Goal: Communication & Community: Answer question/provide support

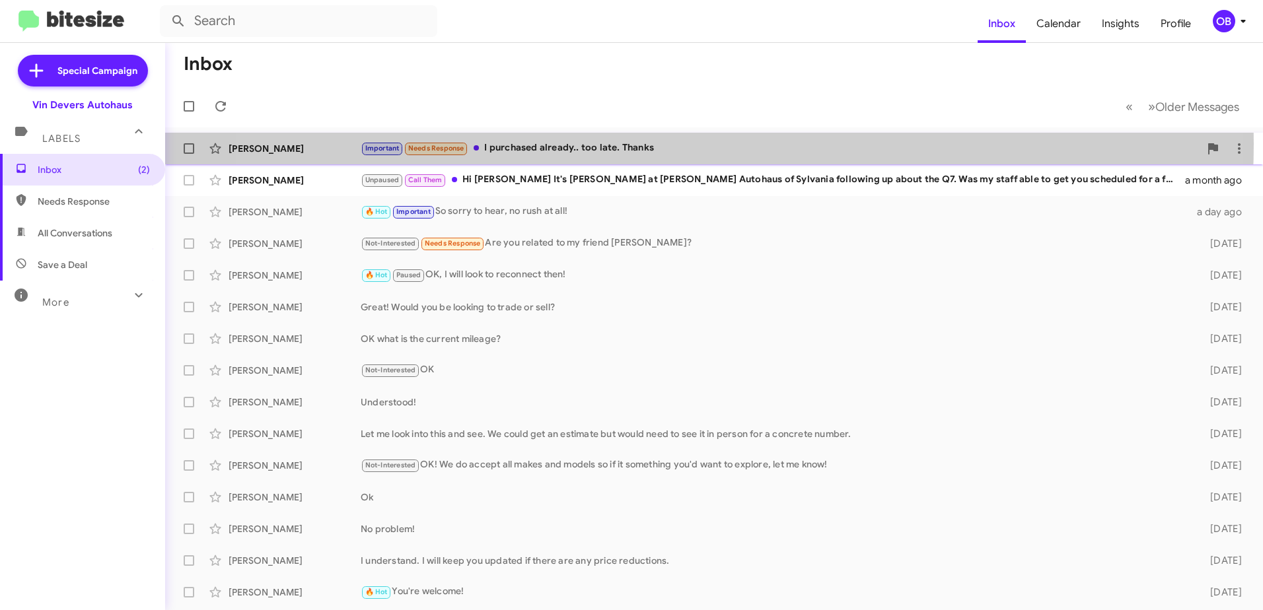
click at [660, 144] on div "Important Needs Response I purchased already.. too late. Thanks" at bounding box center [780, 148] width 839 height 15
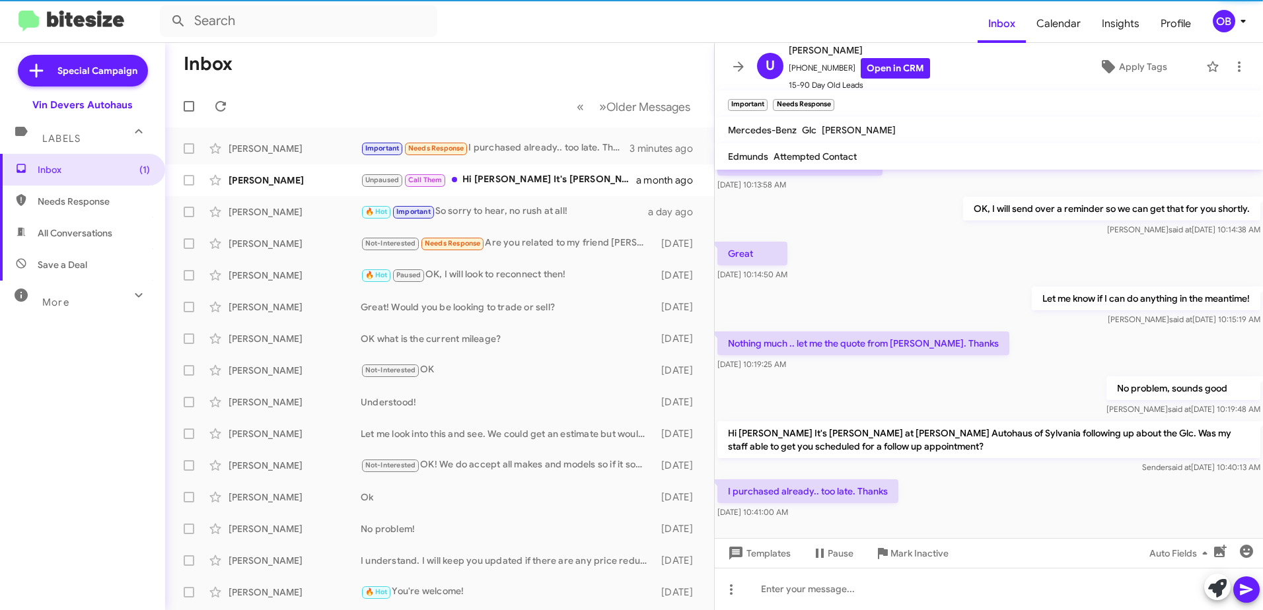
scroll to position [351, 0]
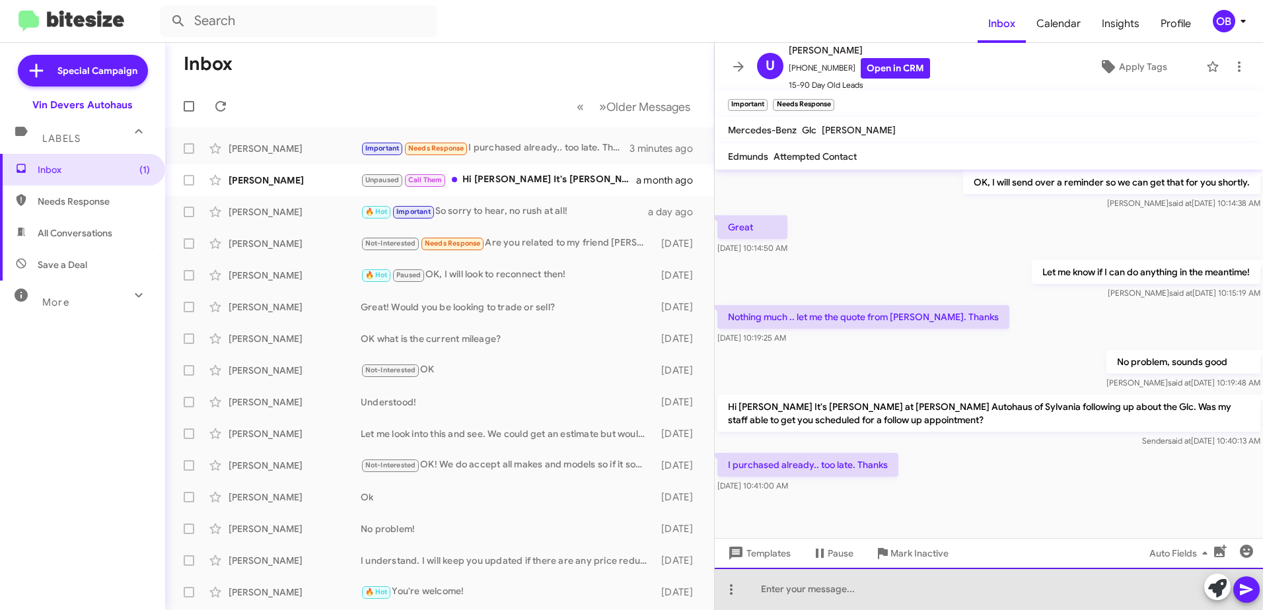
click at [942, 585] on div at bounding box center [989, 589] width 548 height 42
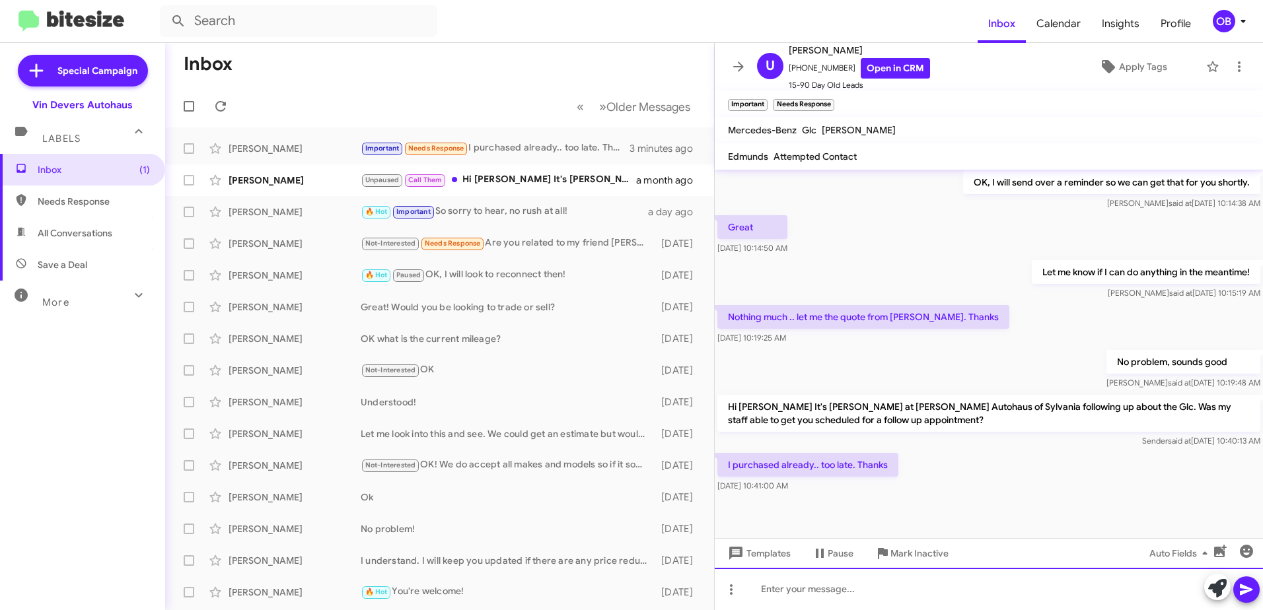
click at [855, 582] on div at bounding box center [989, 589] width 548 height 42
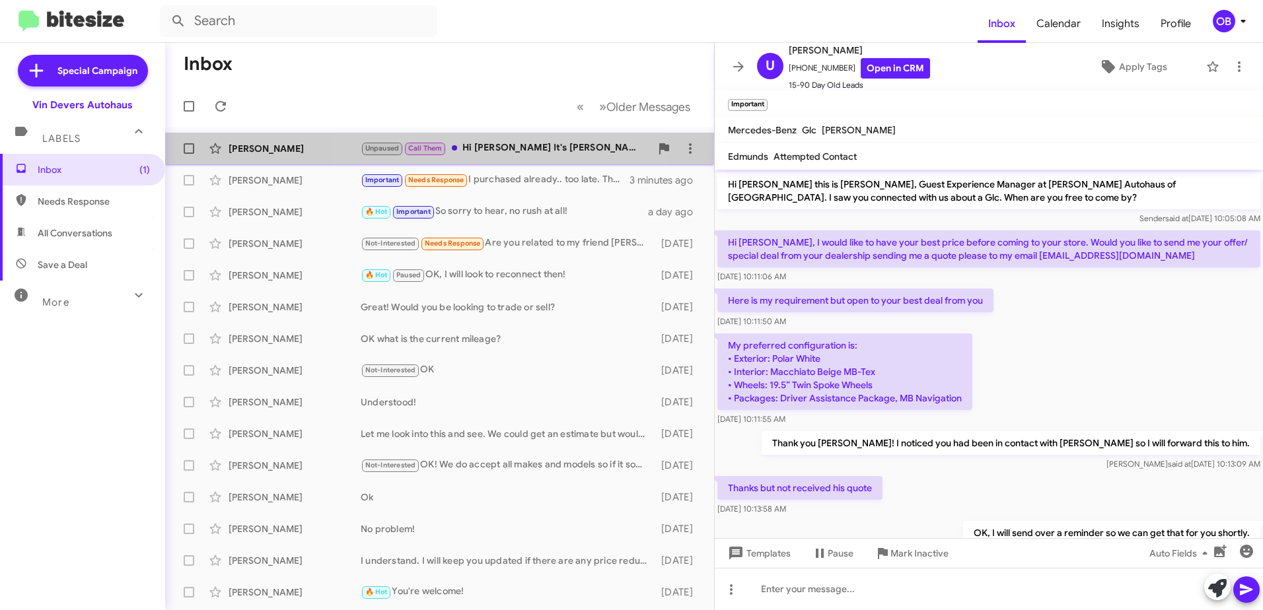
click at [505, 148] on div "Unpaused Call Them Hi [PERSON_NAME] It's [PERSON_NAME] at [PERSON_NAME] Autohau…" at bounding box center [506, 148] width 290 height 15
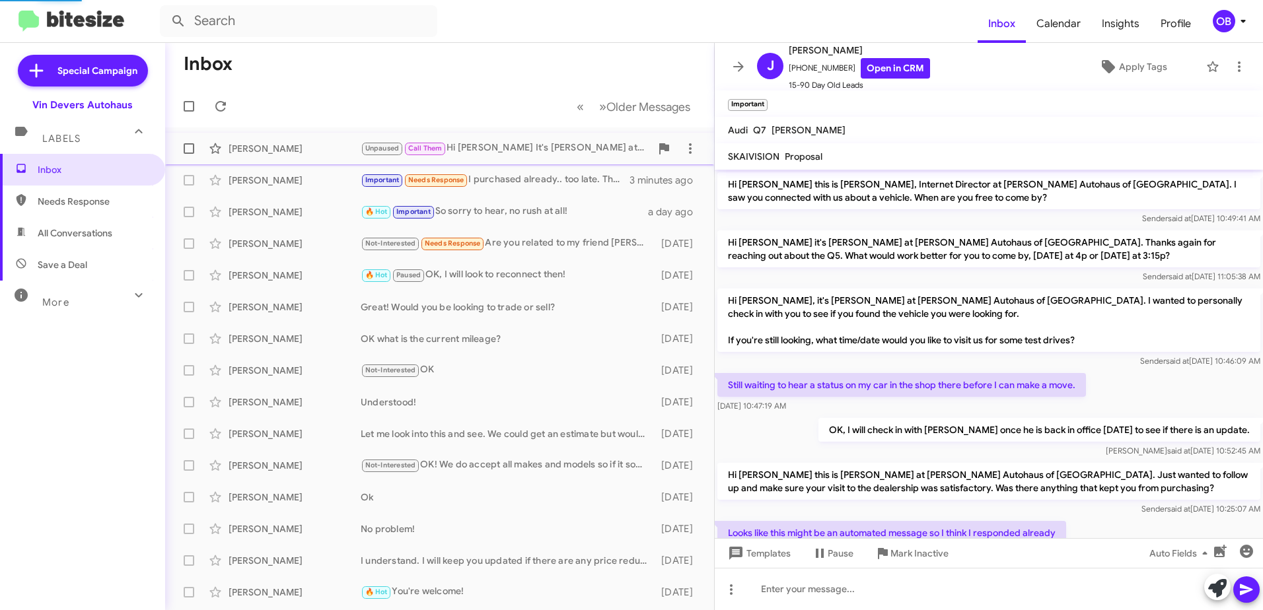
scroll to position [312, 0]
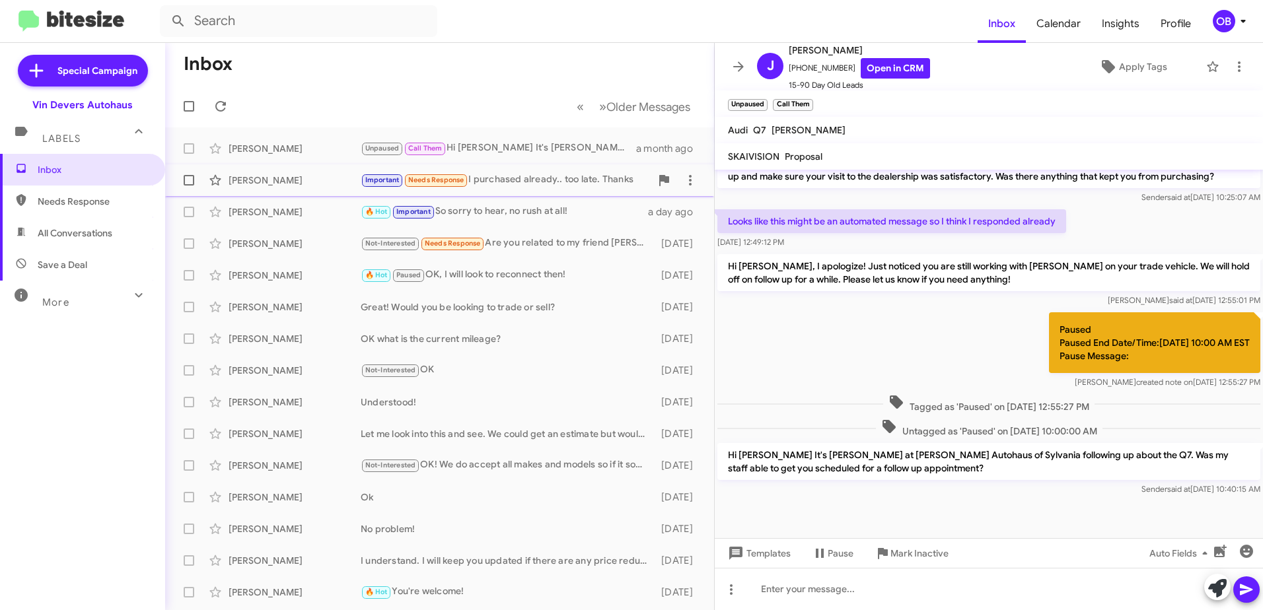
click at [561, 186] on div "Important Needs Response I purchased already.. too late. Thanks" at bounding box center [506, 179] width 290 height 15
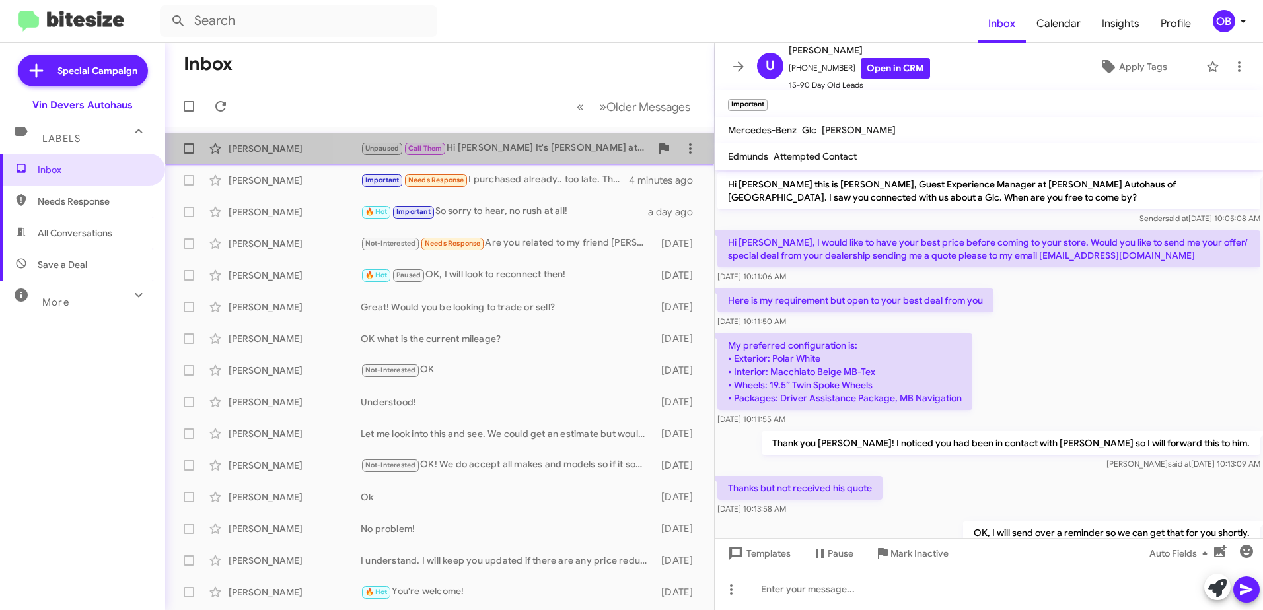
click at [556, 149] on div "Unpaused Call Them Hi [PERSON_NAME] It's [PERSON_NAME] at [PERSON_NAME] Autohau…" at bounding box center [506, 148] width 290 height 15
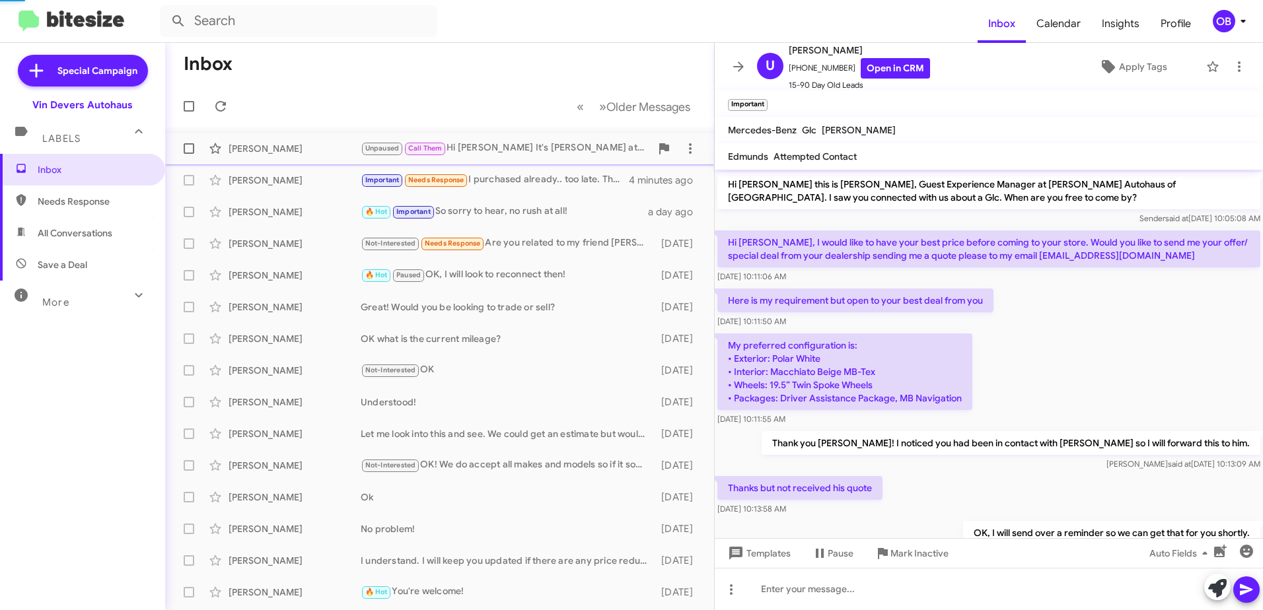
scroll to position [312, 0]
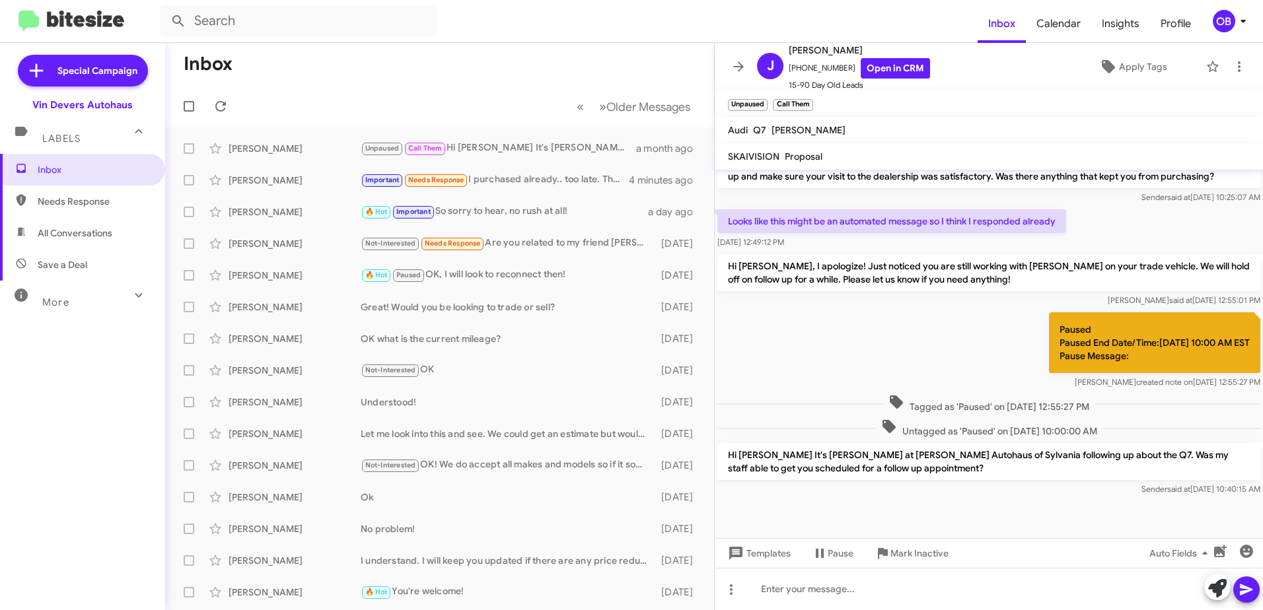
click at [69, 249] on span "Save a Deal" at bounding box center [82, 265] width 165 height 32
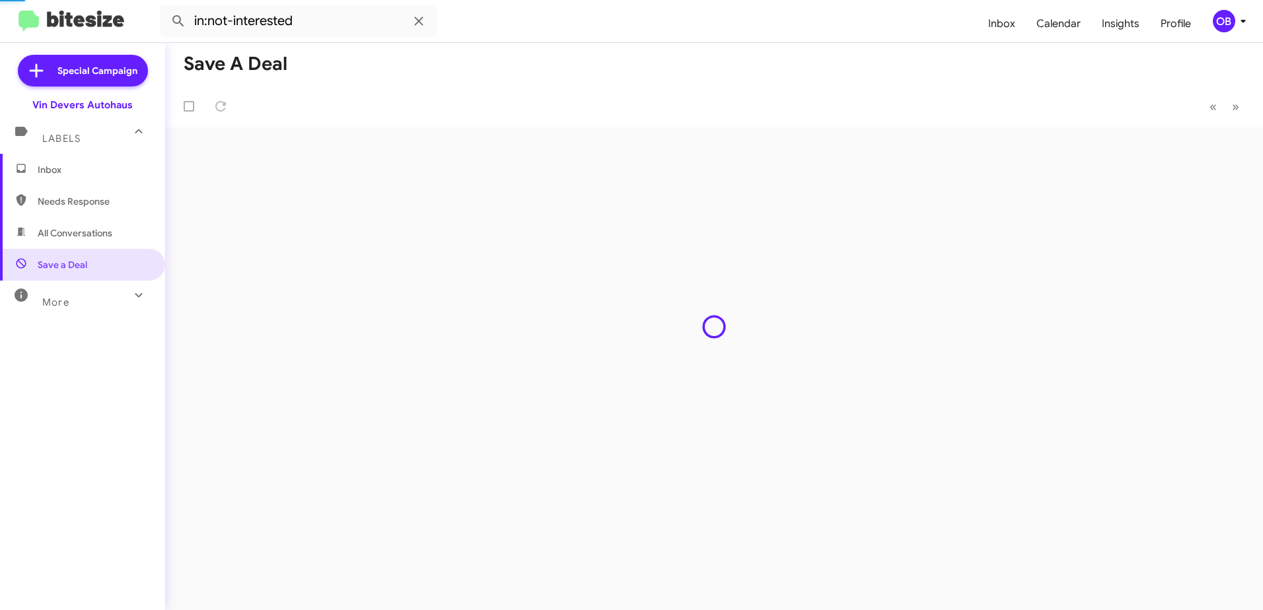
click at [74, 236] on span "All Conversations" at bounding box center [75, 233] width 75 height 13
type input "in:all-conversations"
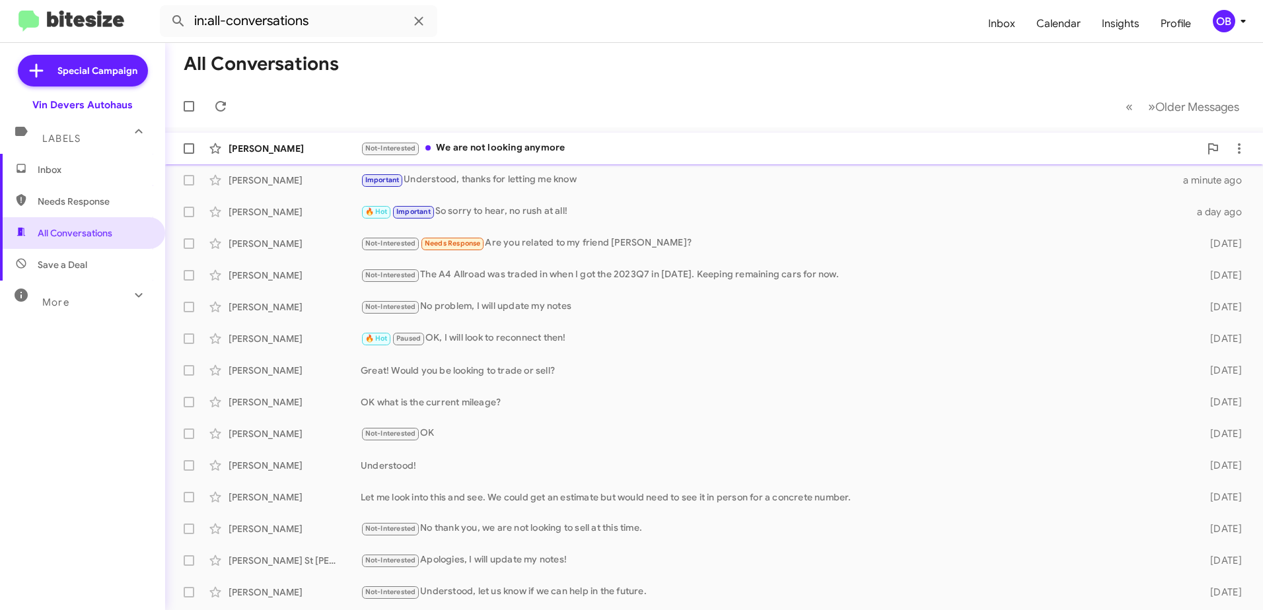
click at [545, 149] on div "Not-Interested We are not looking anymore" at bounding box center [780, 148] width 839 height 15
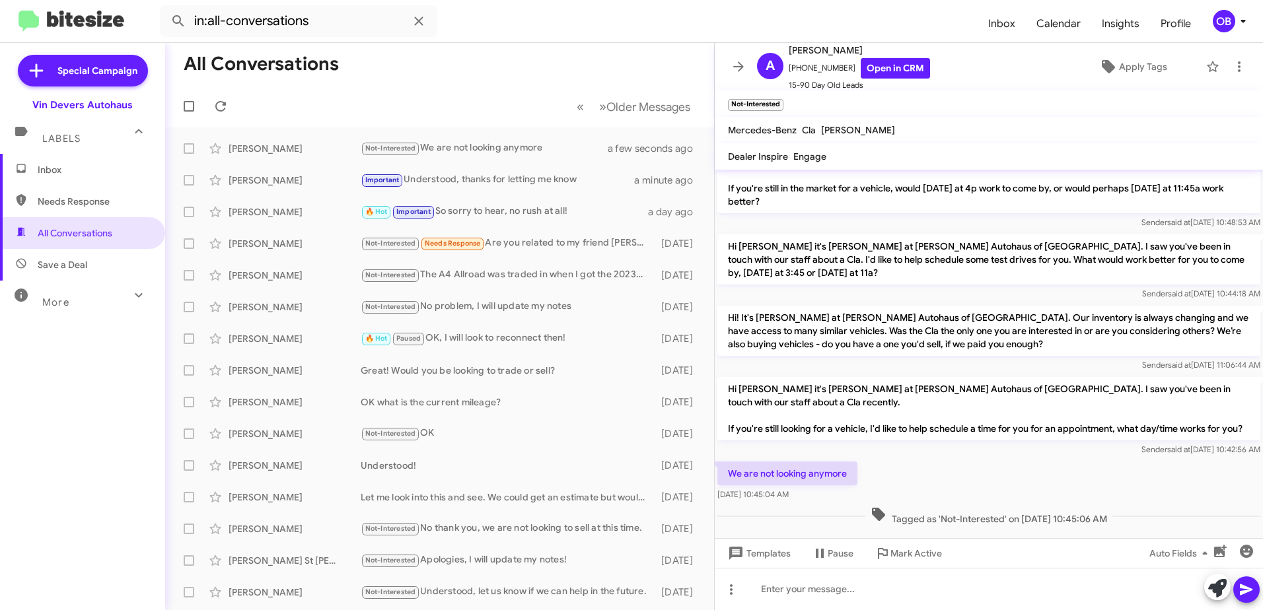
scroll to position [120, 0]
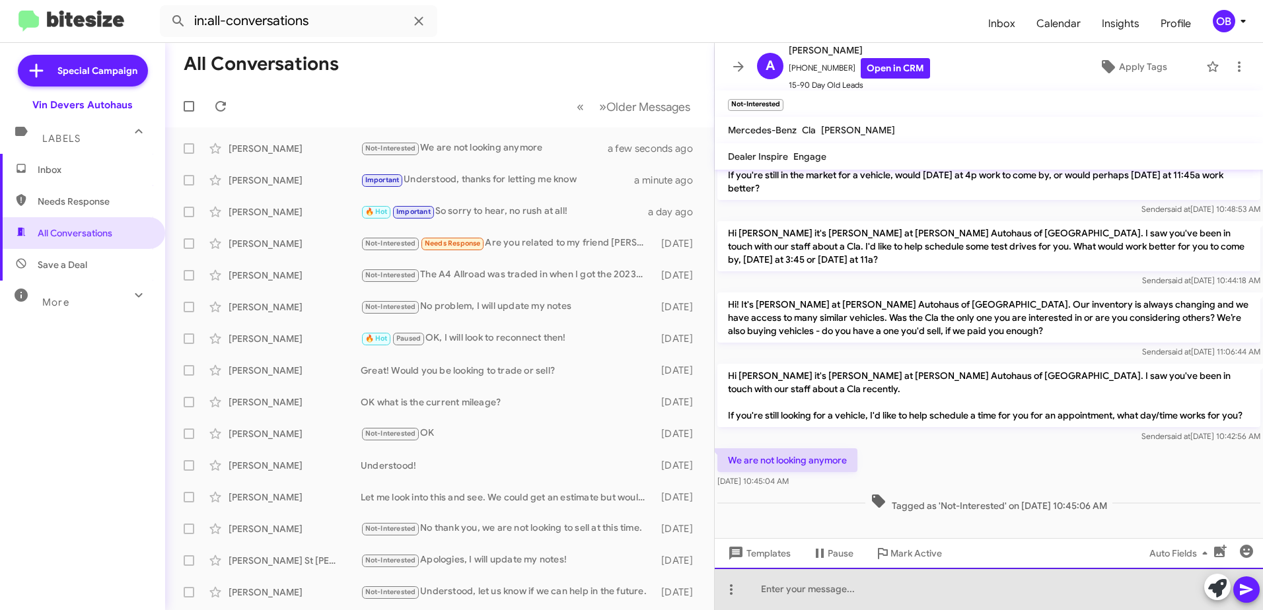
click at [833, 578] on div at bounding box center [989, 589] width 548 height 42
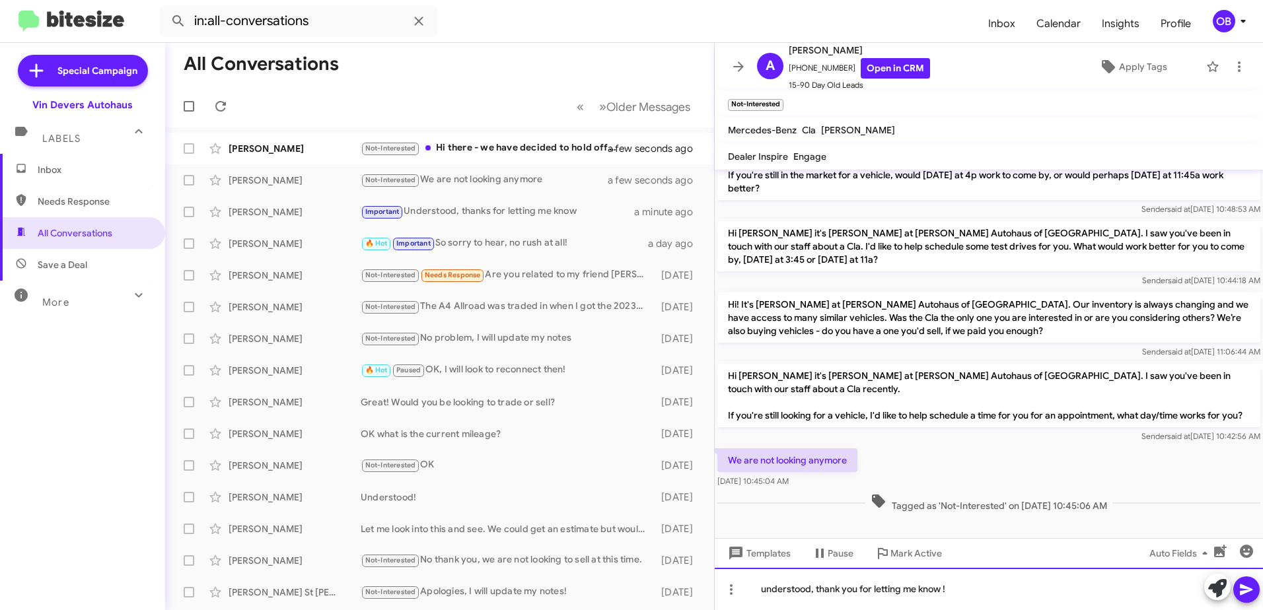
click at [767, 590] on div "understood, thank you for letting me know !" at bounding box center [989, 589] width 548 height 42
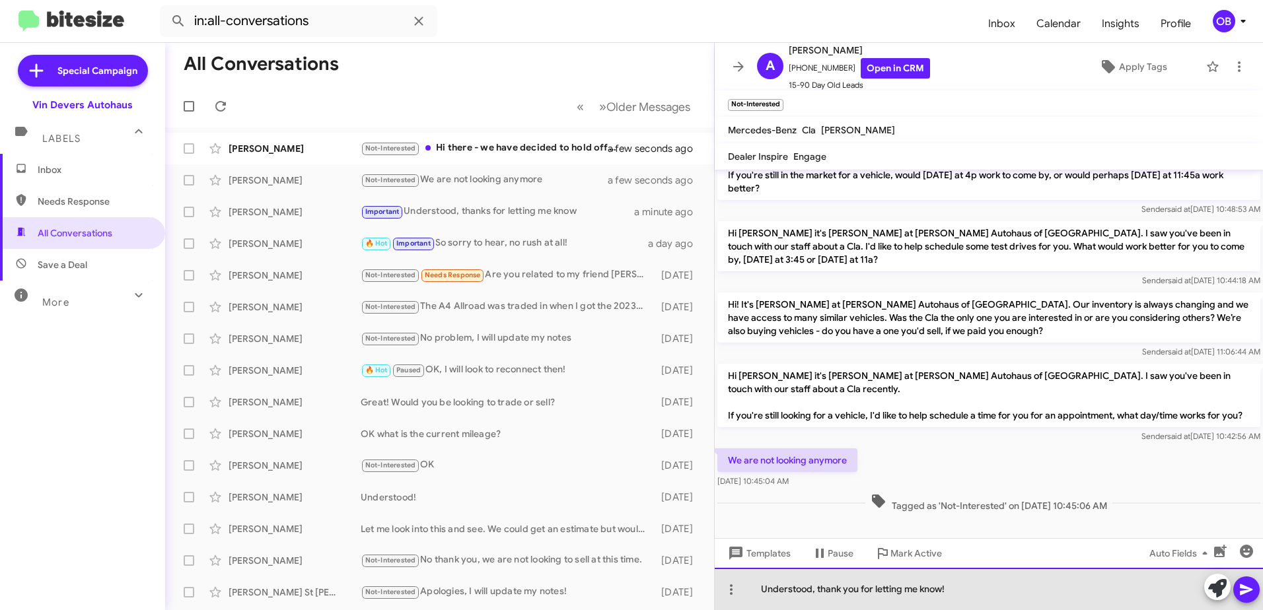
click at [999, 598] on div "Understood, thank you for letting me know!" at bounding box center [989, 589] width 548 height 42
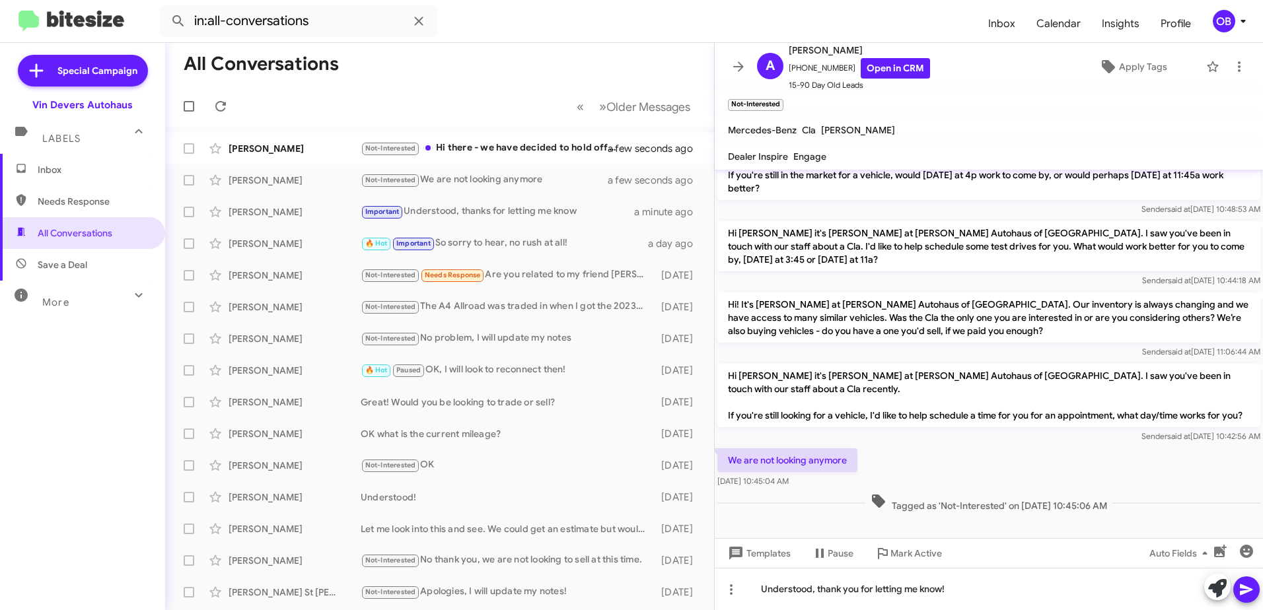
click at [1252, 588] on icon at bounding box center [1246, 590] width 16 height 16
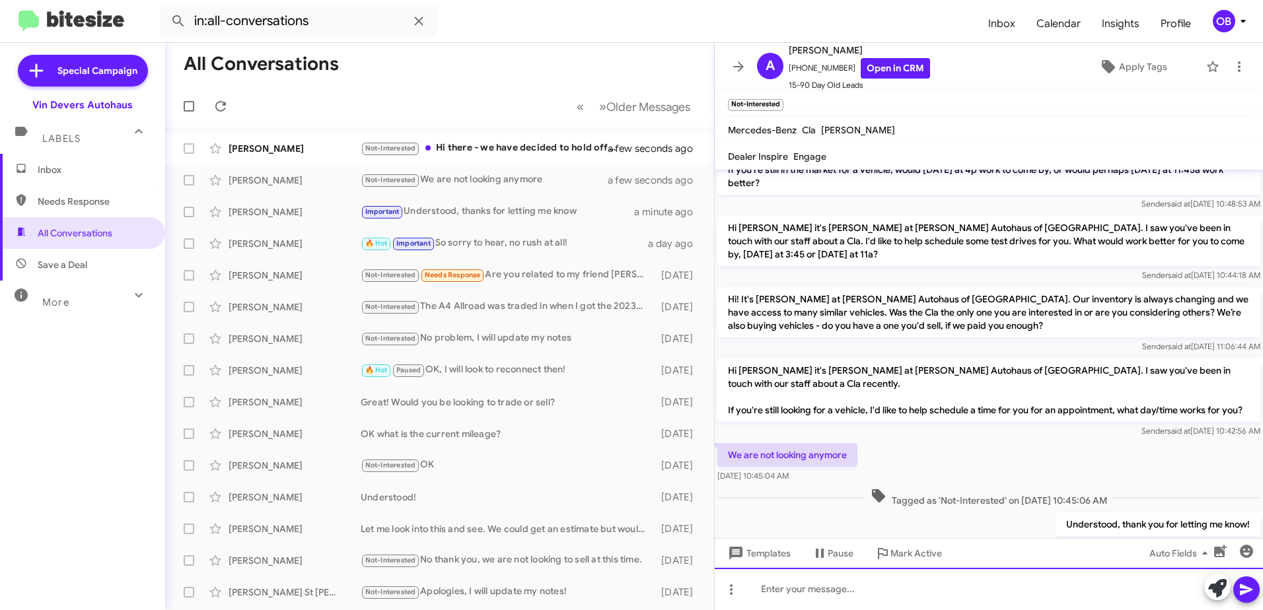
scroll to position [168, 0]
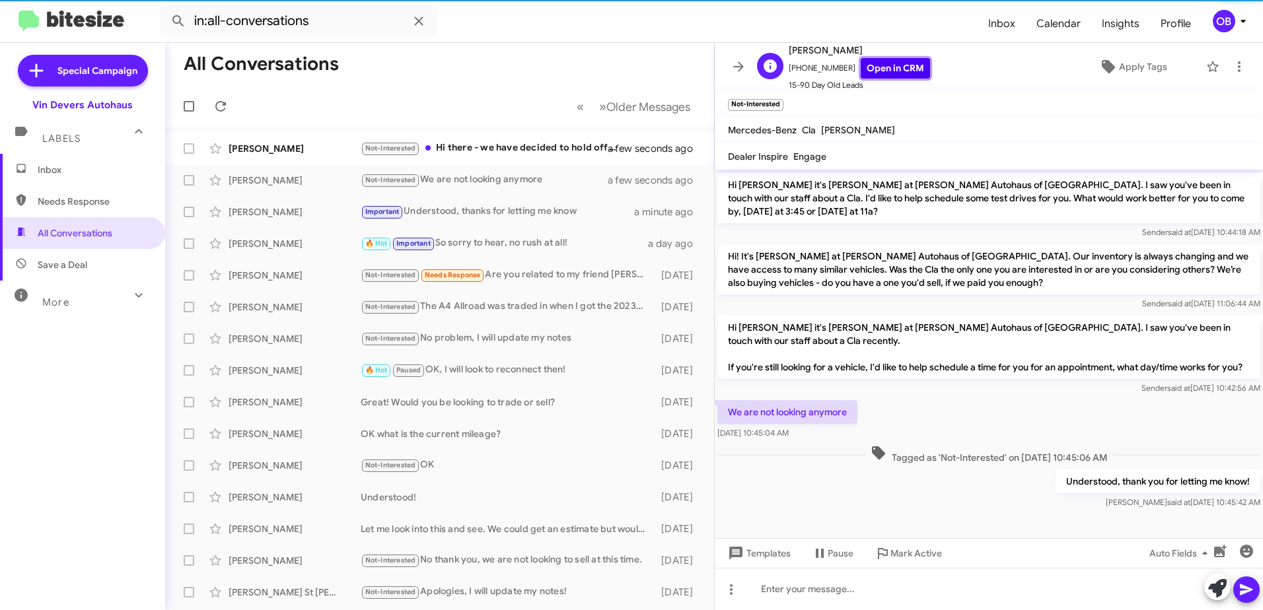
click at [911, 62] on link "Open in CRM" at bounding box center [895, 68] width 69 height 20
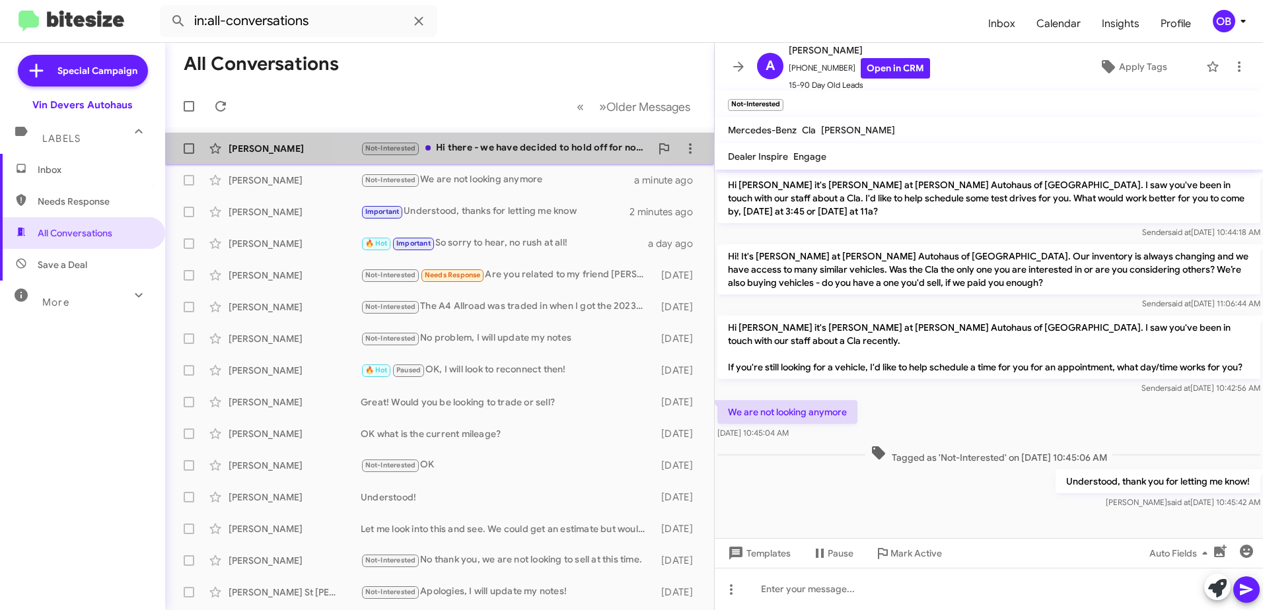
click at [507, 149] on div "Not-Interested Hi there - we have decided to hold off for now. Thanks." at bounding box center [506, 148] width 290 height 15
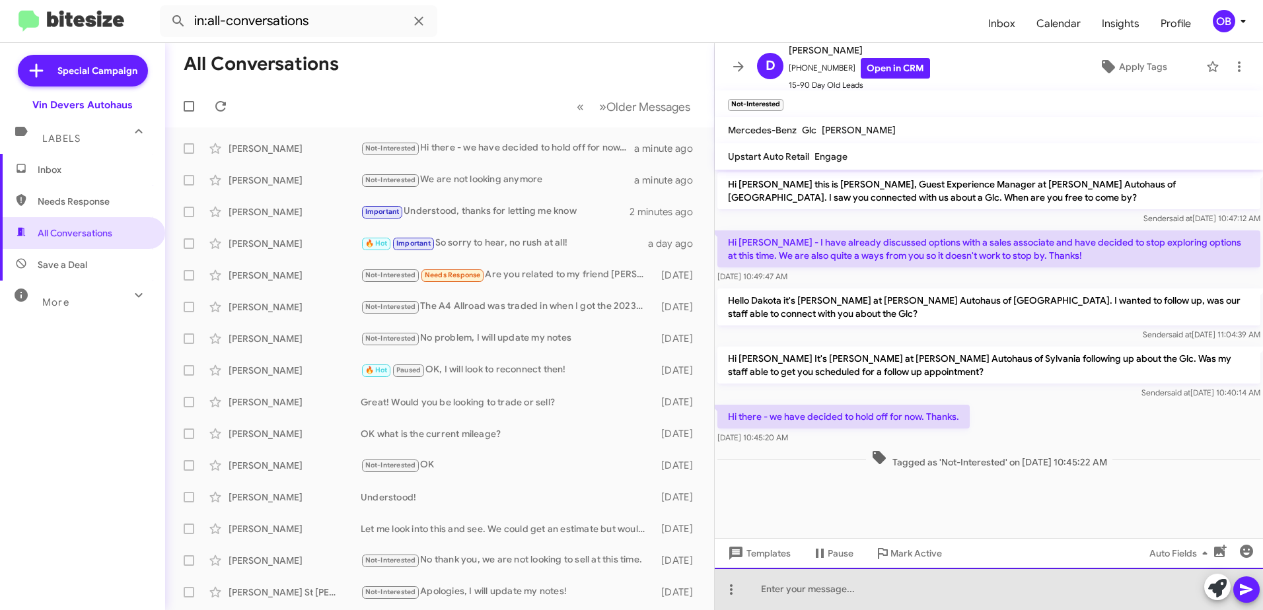
click at [891, 593] on div at bounding box center [989, 589] width 548 height 42
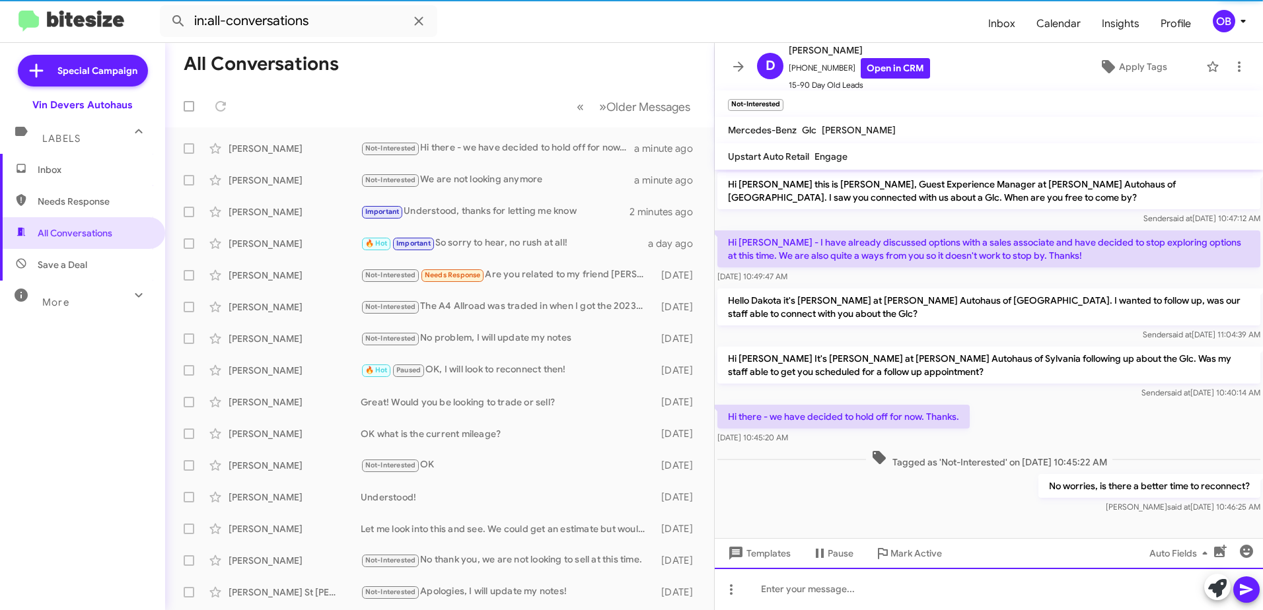
scroll to position [1, 0]
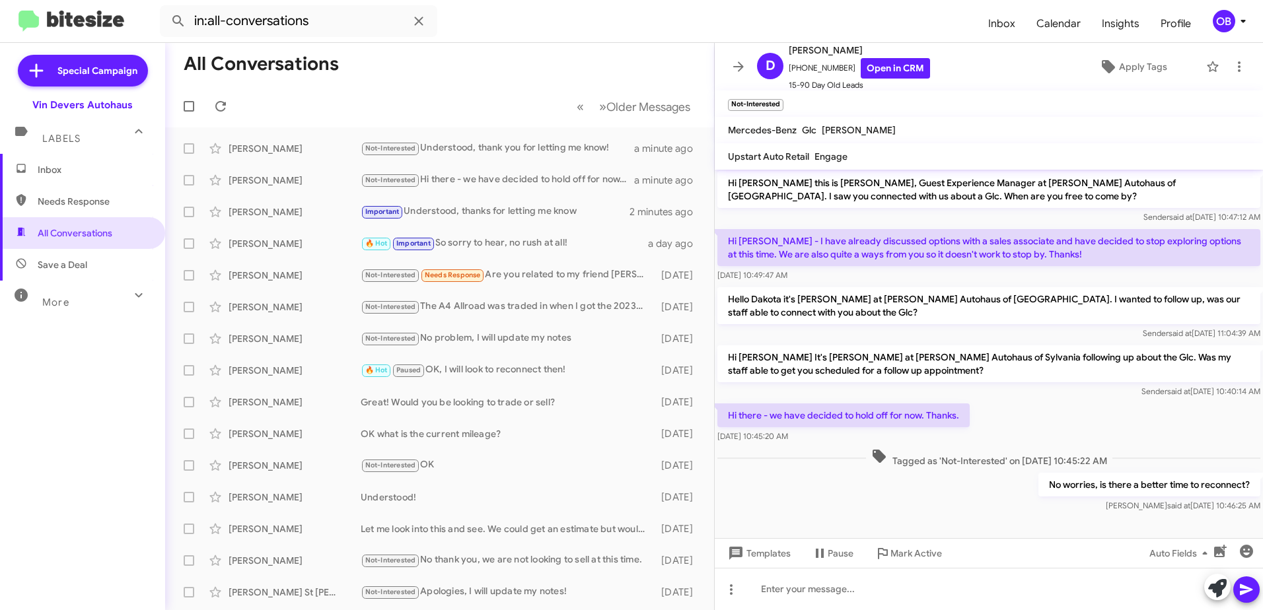
click at [38, 281] on mat-expansion-panel-header "More" at bounding box center [82, 297] width 165 height 32
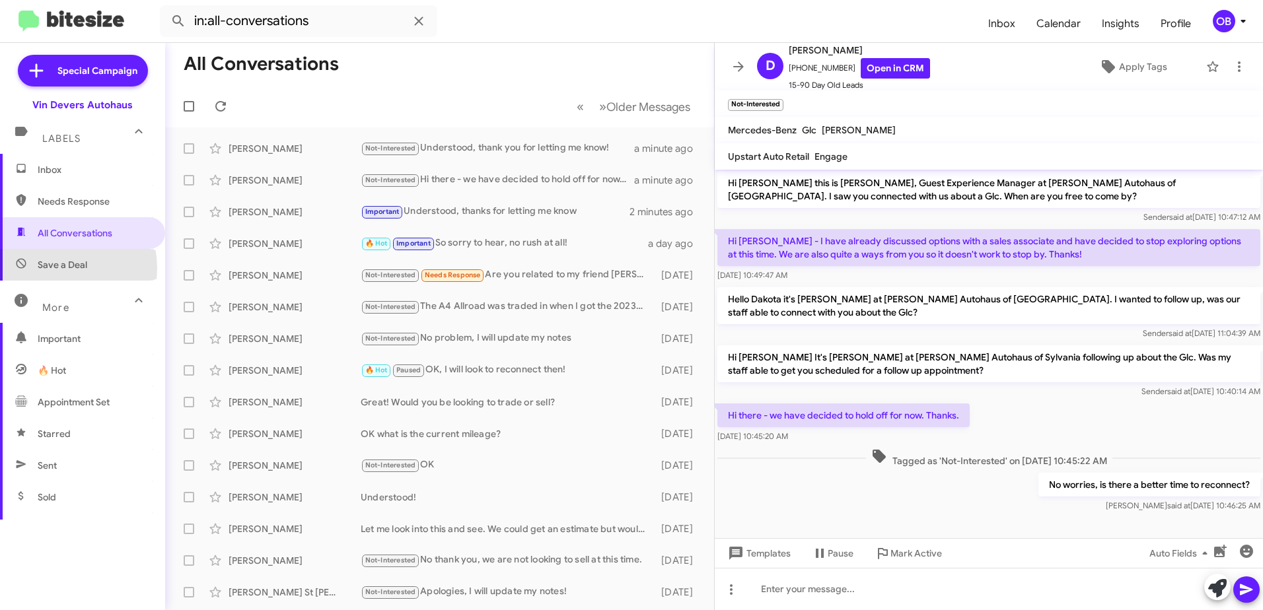
click at [46, 268] on span "Save a Deal" at bounding box center [63, 264] width 50 height 13
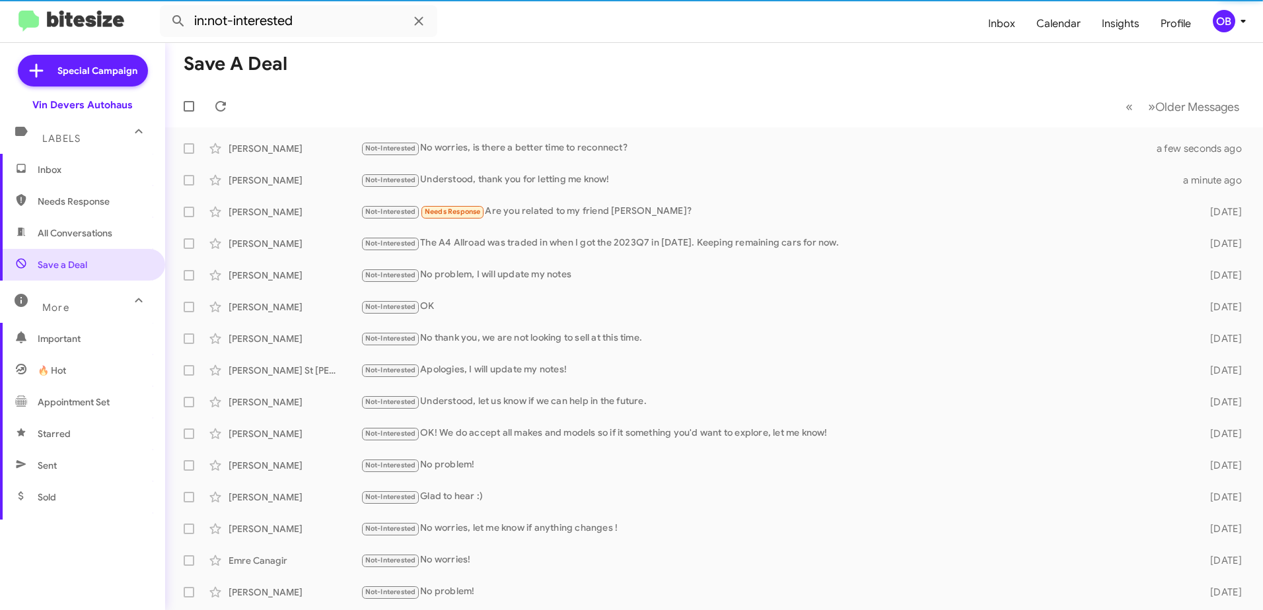
click at [62, 244] on span "All Conversations" at bounding box center [82, 233] width 165 height 32
type input "in:all-conversations"
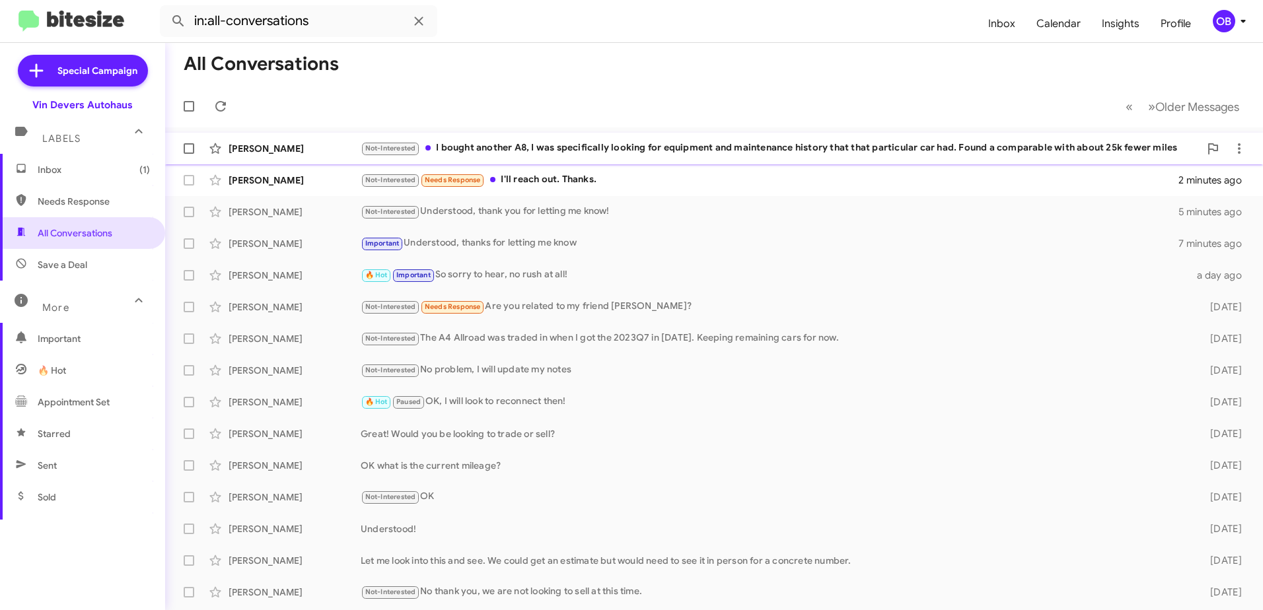
click at [678, 147] on div "Not-Interested I bought another A8, I was specifically looking for equipment an…" at bounding box center [780, 148] width 839 height 15
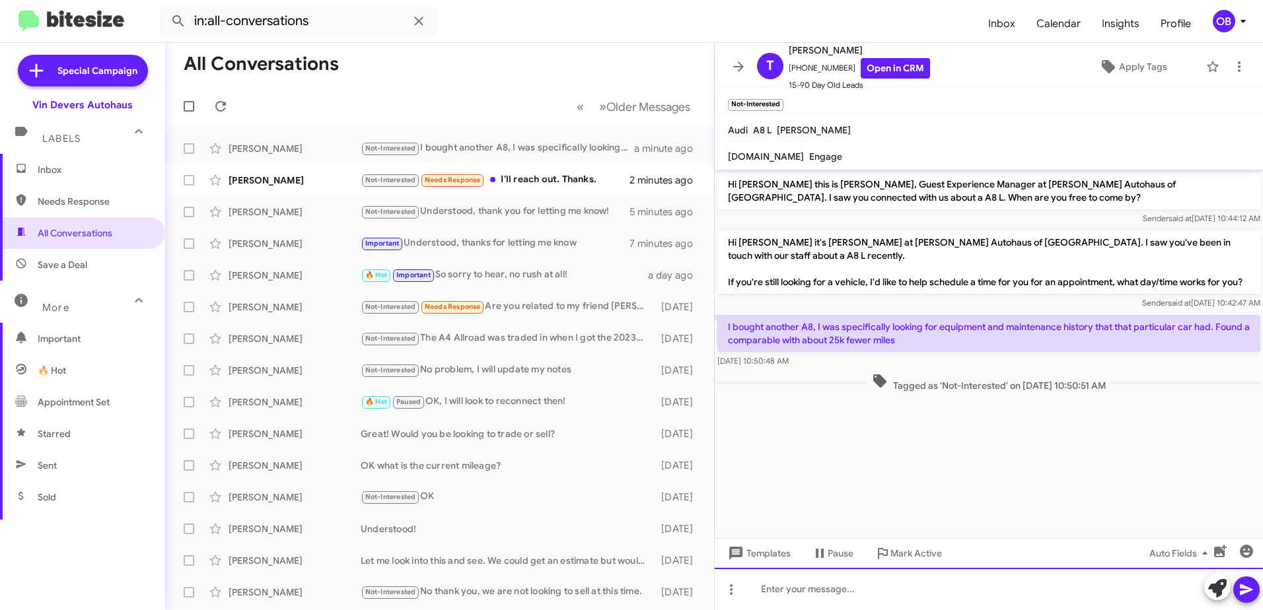
click at [857, 588] on div at bounding box center [989, 589] width 548 height 42
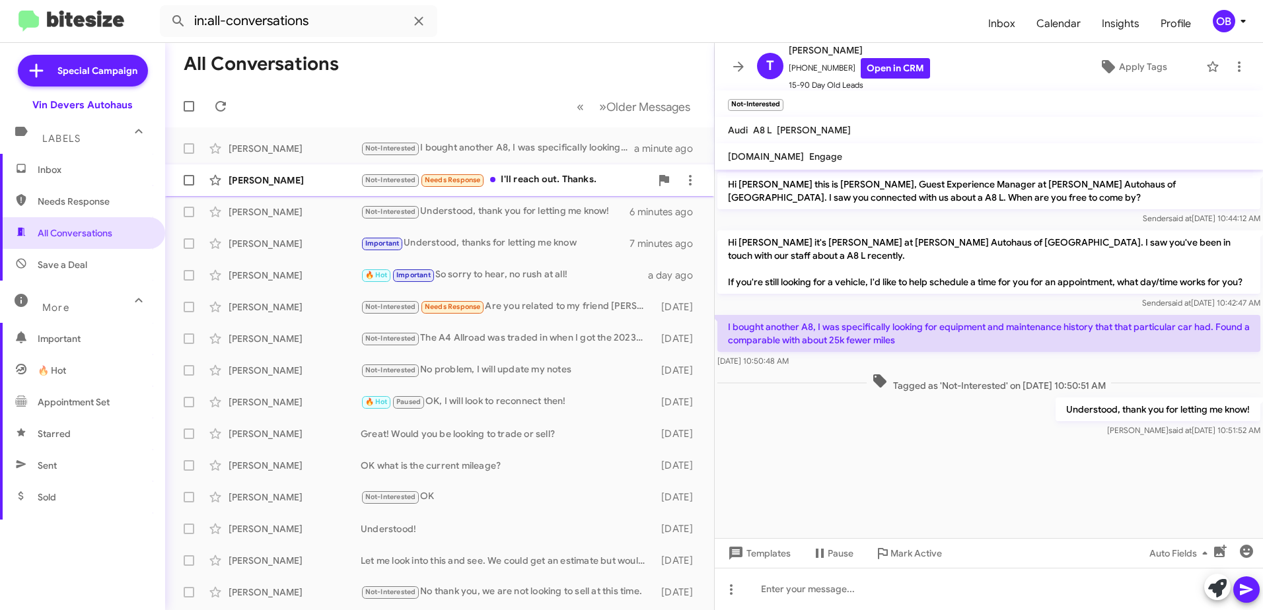
click at [618, 187] on div "Not-Interested Needs Response I'll reach out. Thanks." at bounding box center [506, 179] width 290 height 15
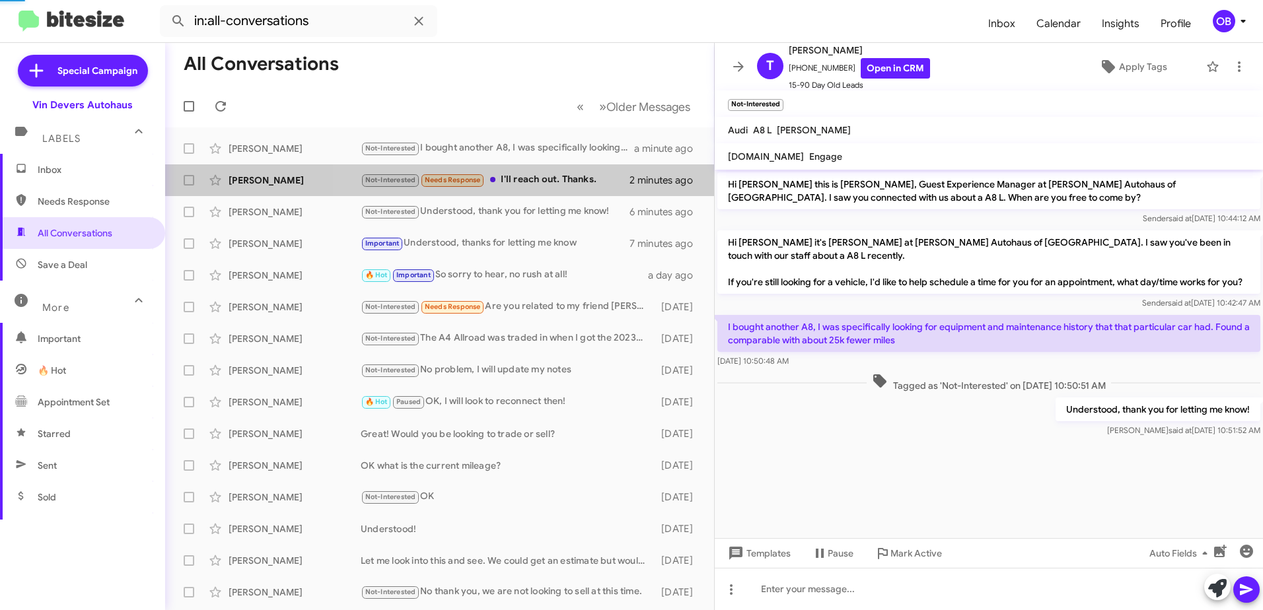
scroll to position [50, 0]
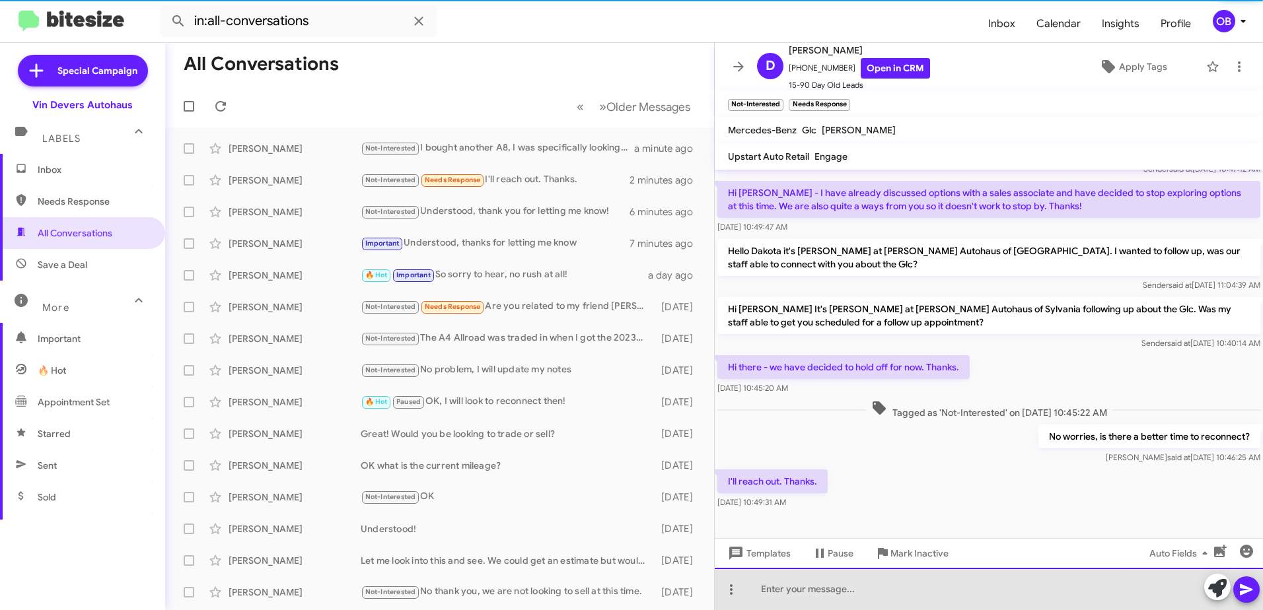
click at [944, 589] on div at bounding box center [989, 589] width 548 height 42
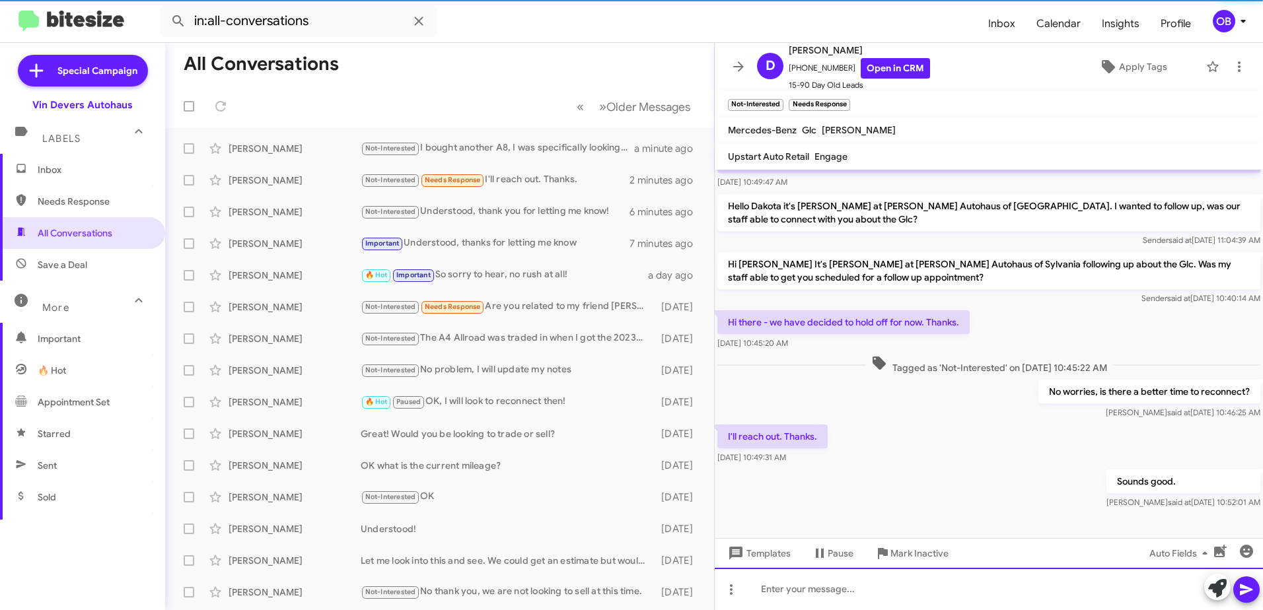
scroll to position [98, 0]
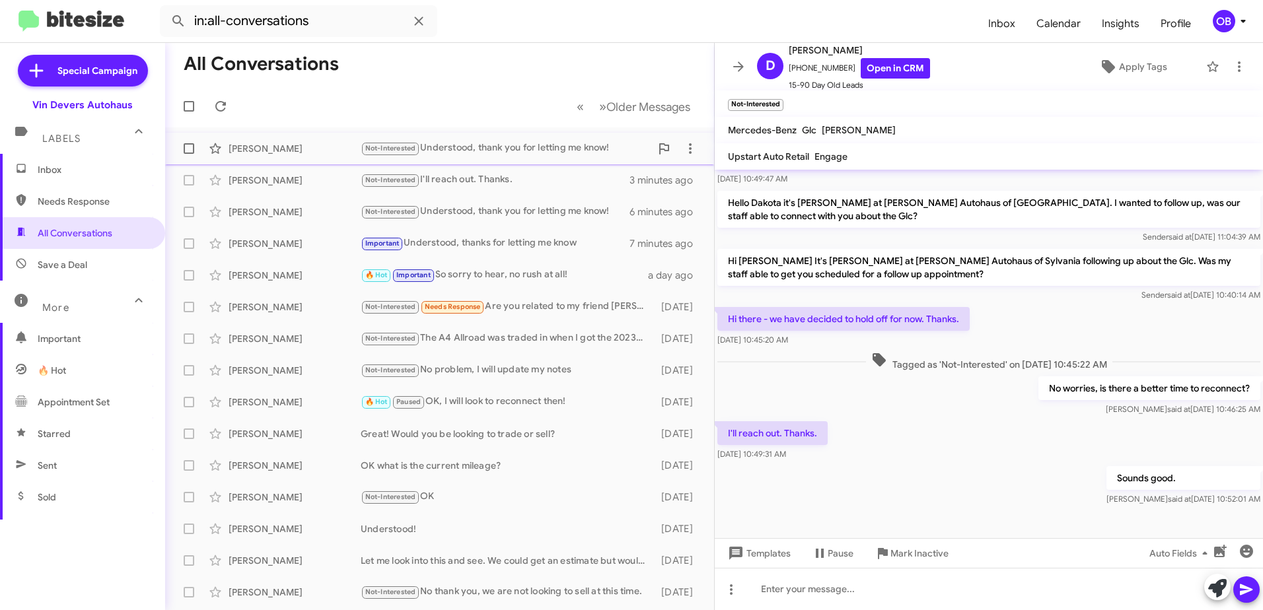
click at [466, 147] on div "Not-Interested Understood, thank you for letting me know!" at bounding box center [506, 148] width 290 height 15
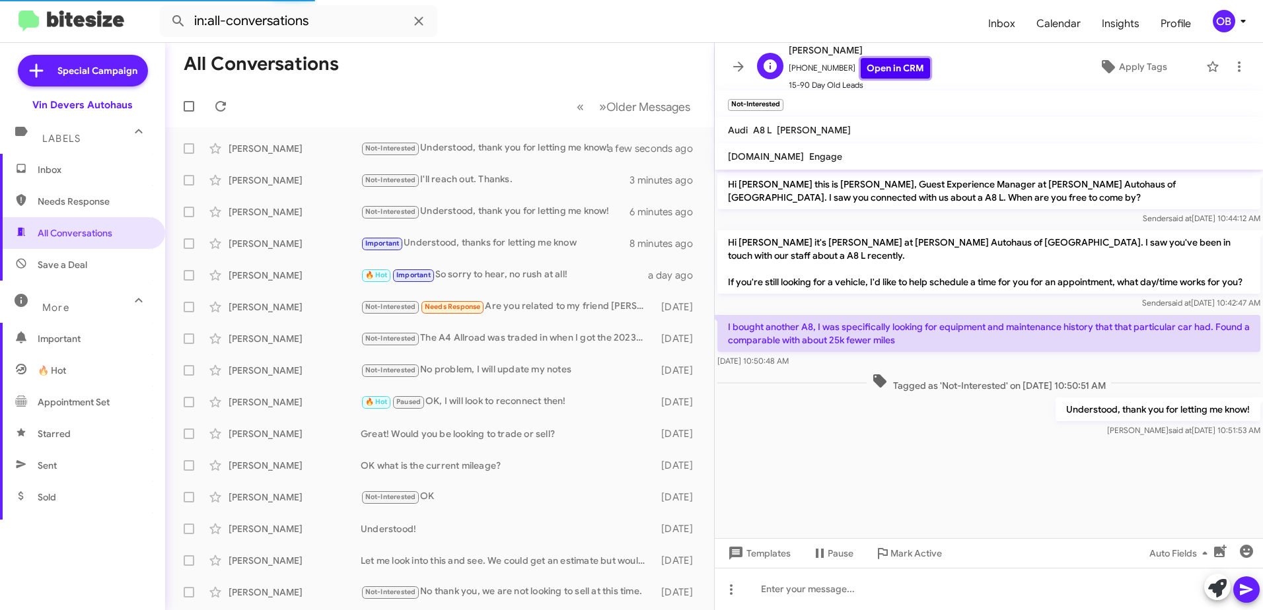
click at [876, 65] on link "Open in CRM" at bounding box center [895, 68] width 69 height 20
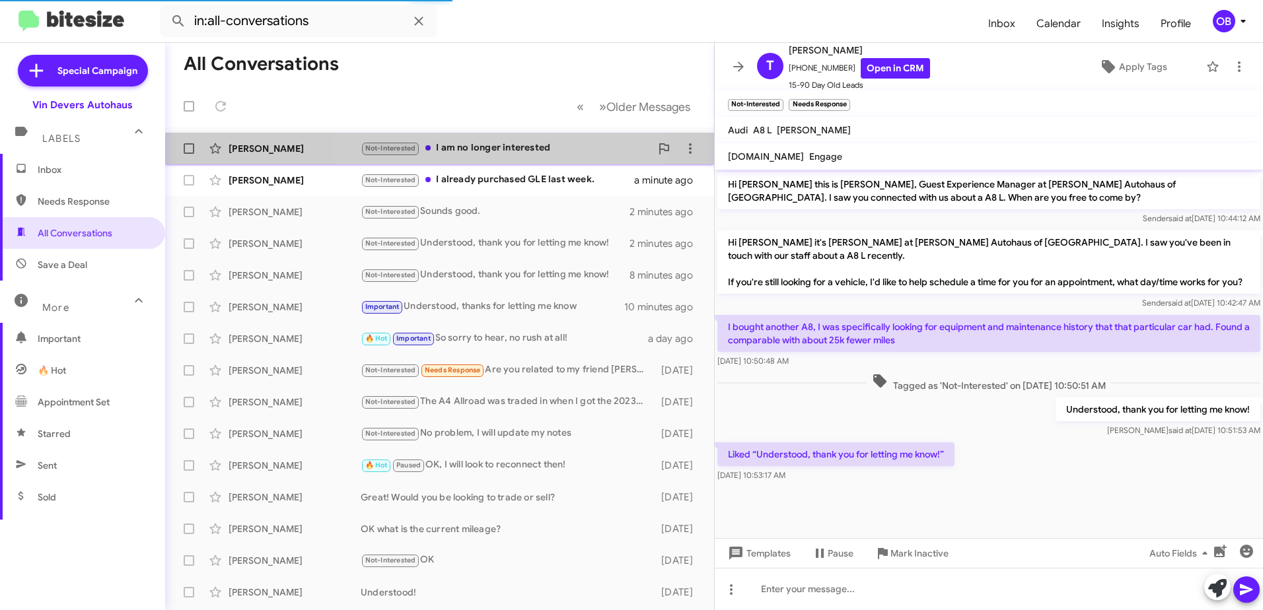
click at [511, 145] on div "Not-Interested I am no longer interested" at bounding box center [506, 148] width 290 height 15
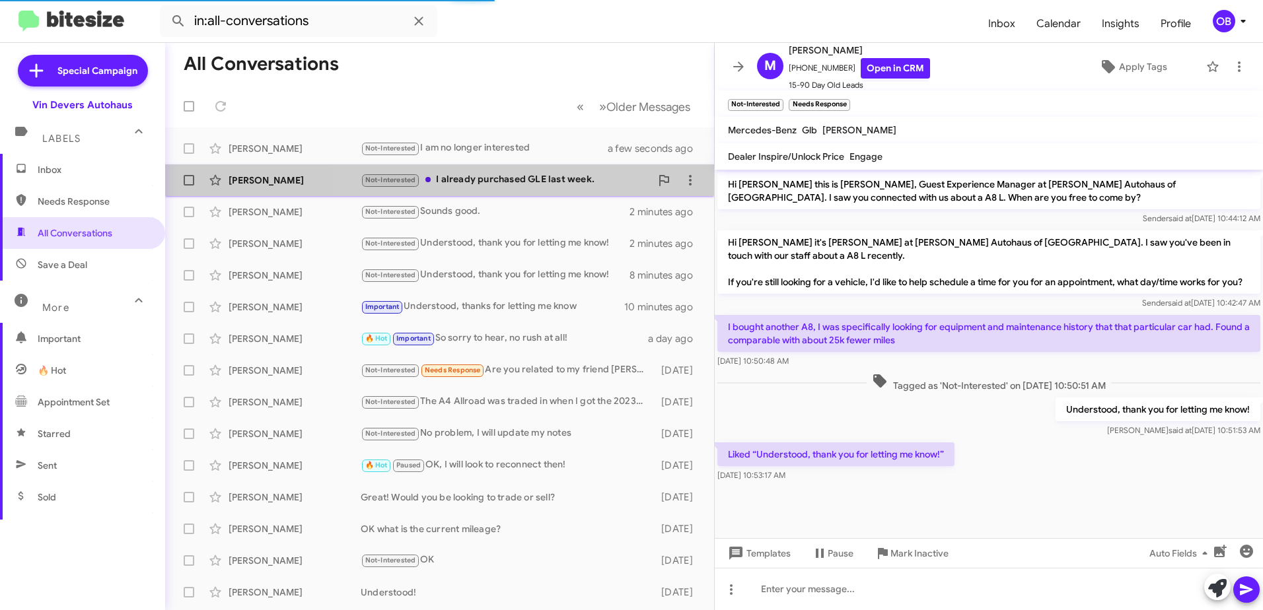
click at [524, 167] on div "[PERSON_NAME] Not-Interested I already purchased GLE last week. a minute ago" at bounding box center [440, 180] width 528 height 26
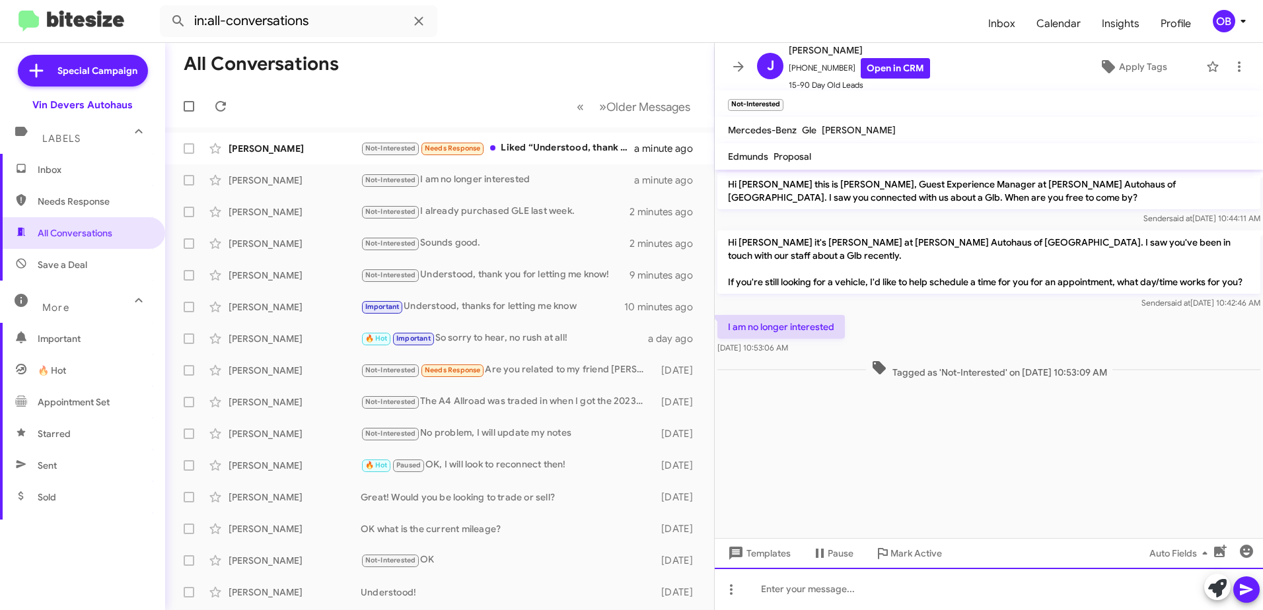
click at [796, 594] on div at bounding box center [989, 589] width 548 height 42
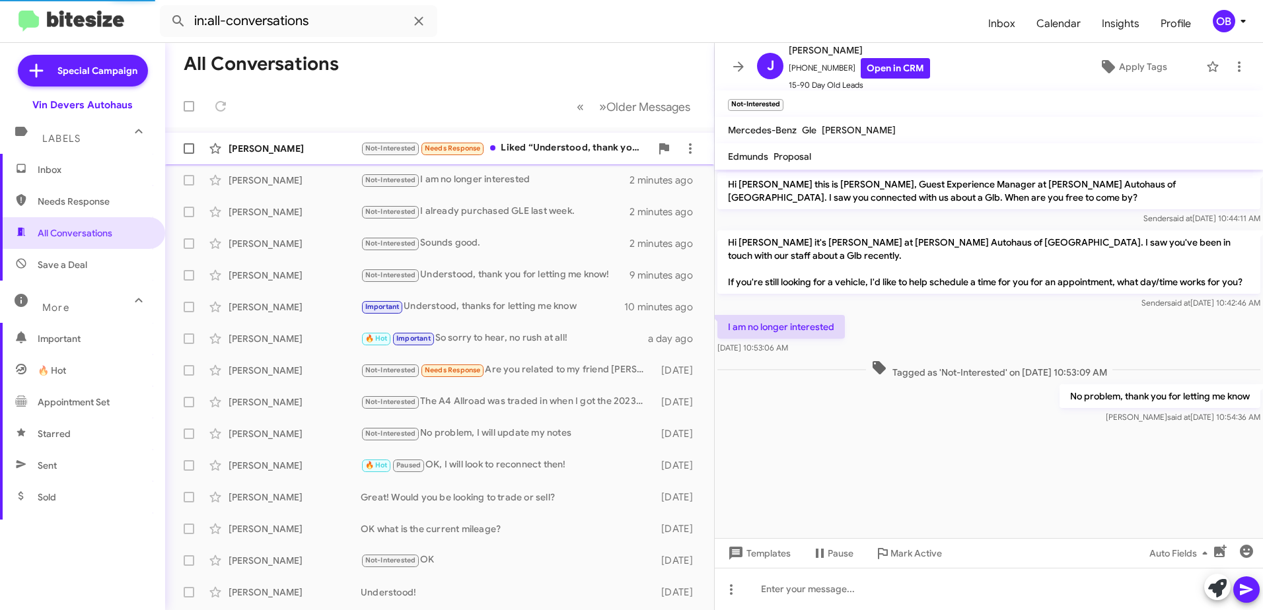
click at [503, 154] on div "Not-Interested Needs Response Liked “Understood, thank you for letting me know!”" at bounding box center [506, 148] width 290 height 15
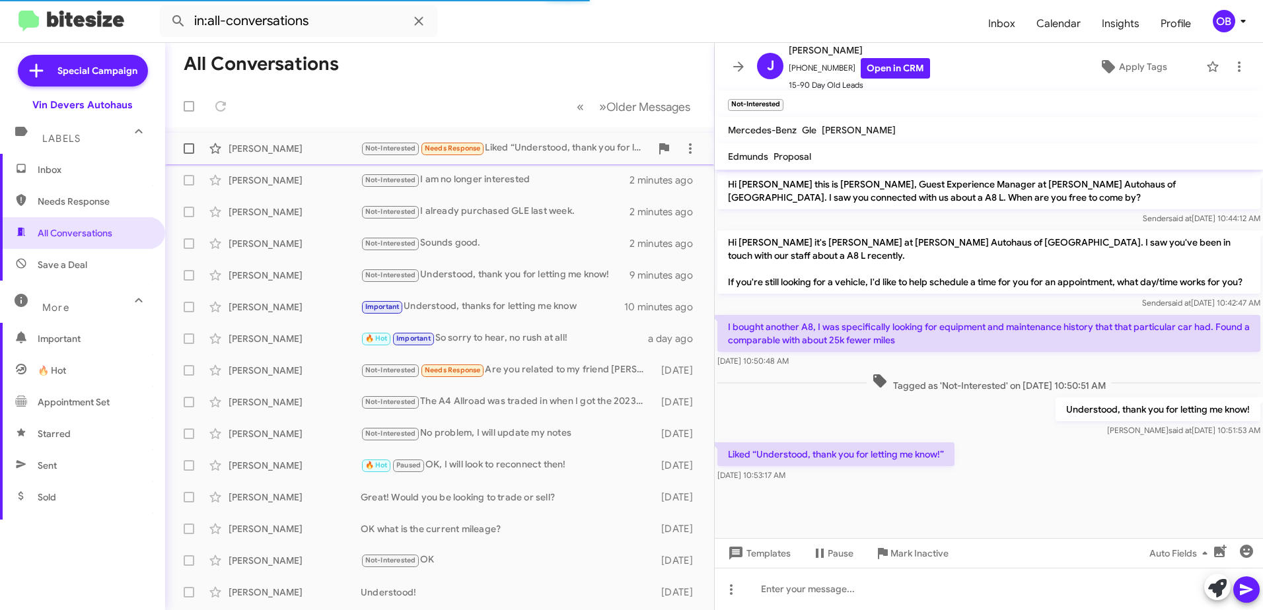
click at [456, 147] on span "Needs Response" at bounding box center [453, 148] width 56 height 9
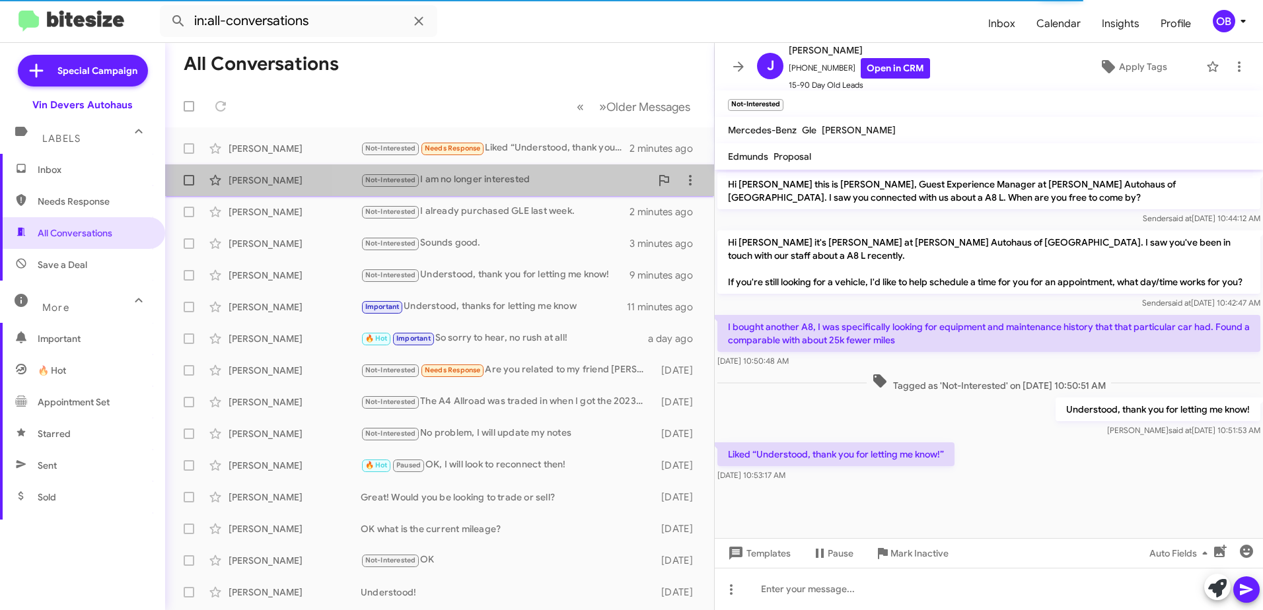
click at [544, 167] on div "[PERSON_NAME] Not-Interested I am no longer interested 2 minutes ago" at bounding box center [440, 180] width 528 height 26
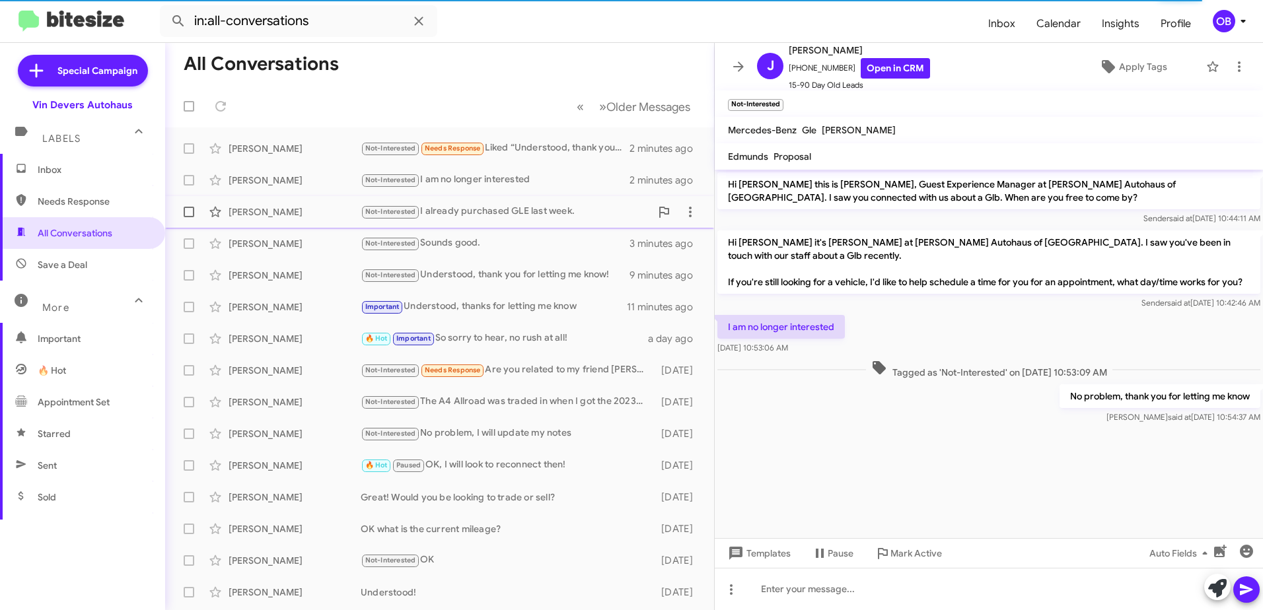
click at [453, 210] on div "Not-Interested I already purchased GLE last week." at bounding box center [506, 211] width 290 height 15
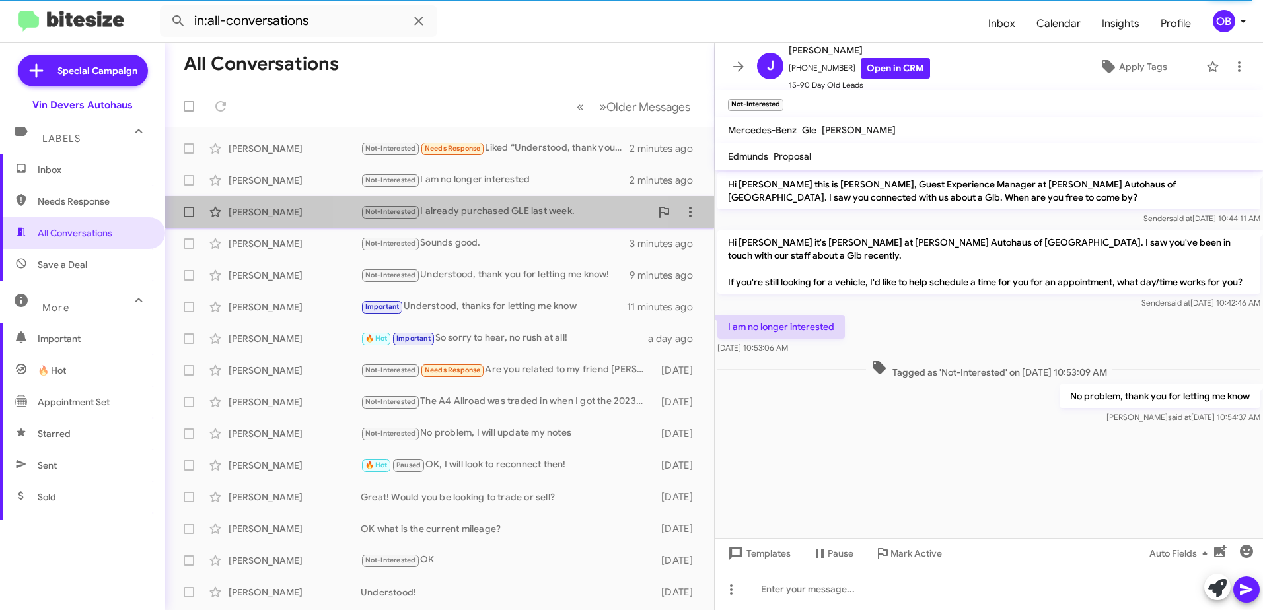
click at [515, 207] on div "Not-Interested I already purchased GLE last week." at bounding box center [506, 211] width 290 height 15
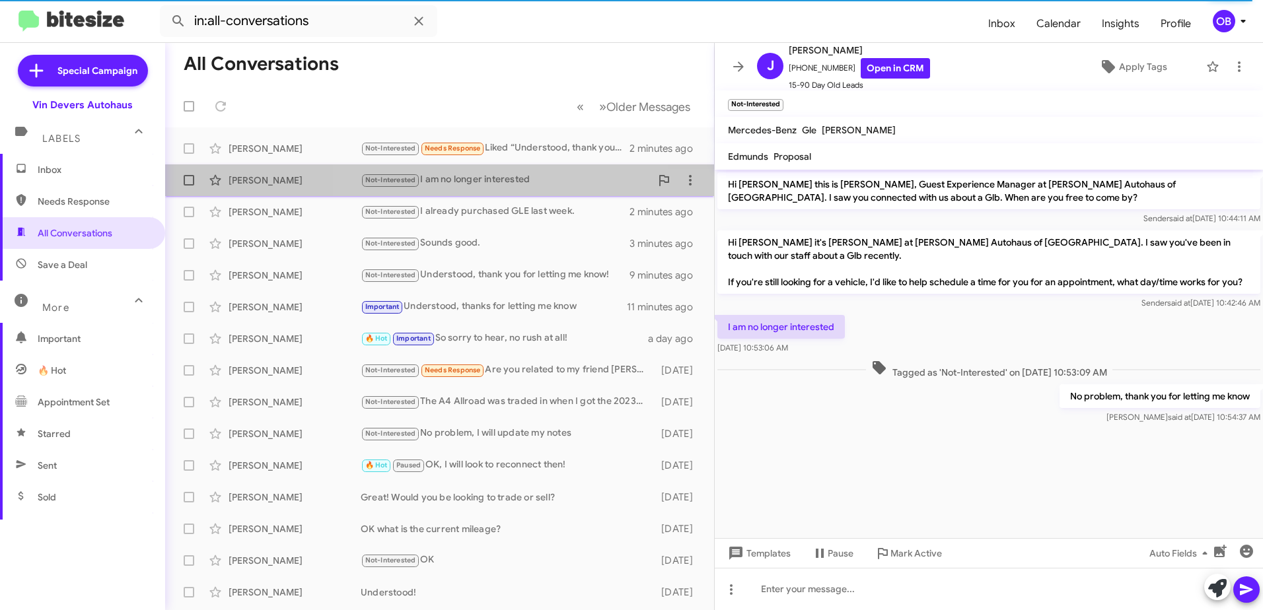
click at [518, 186] on div "Not-Interested I am no longer interested" at bounding box center [506, 179] width 290 height 15
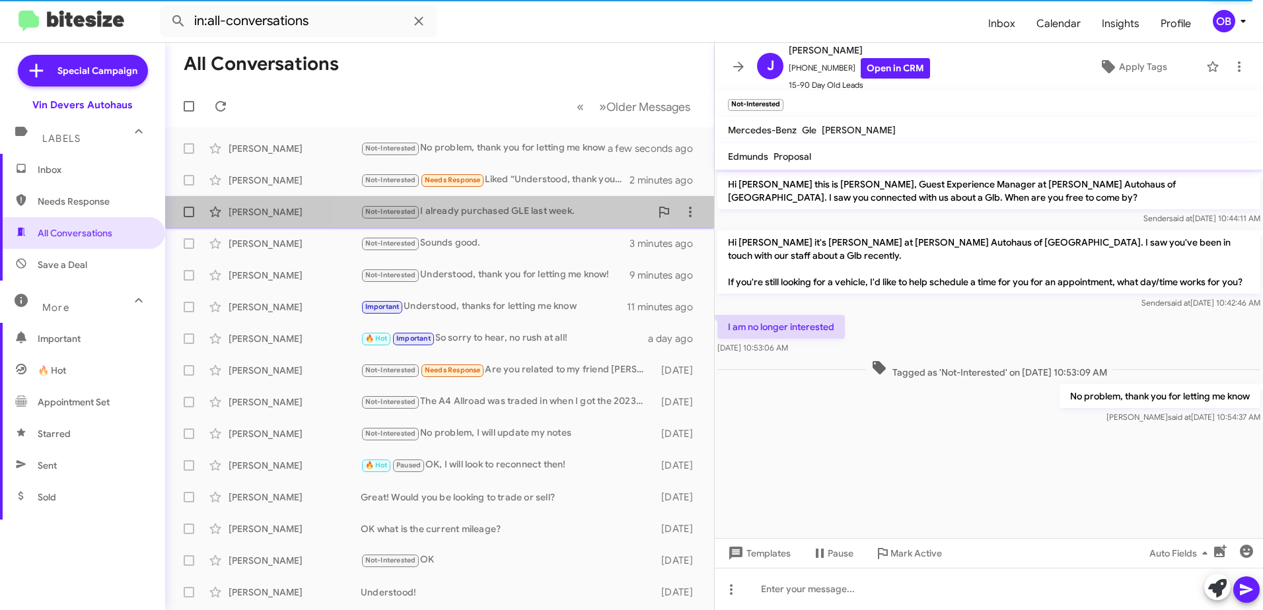
click at [515, 209] on div "Not-Interested I already purchased GLE last week." at bounding box center [506, 211] width 290 height 15
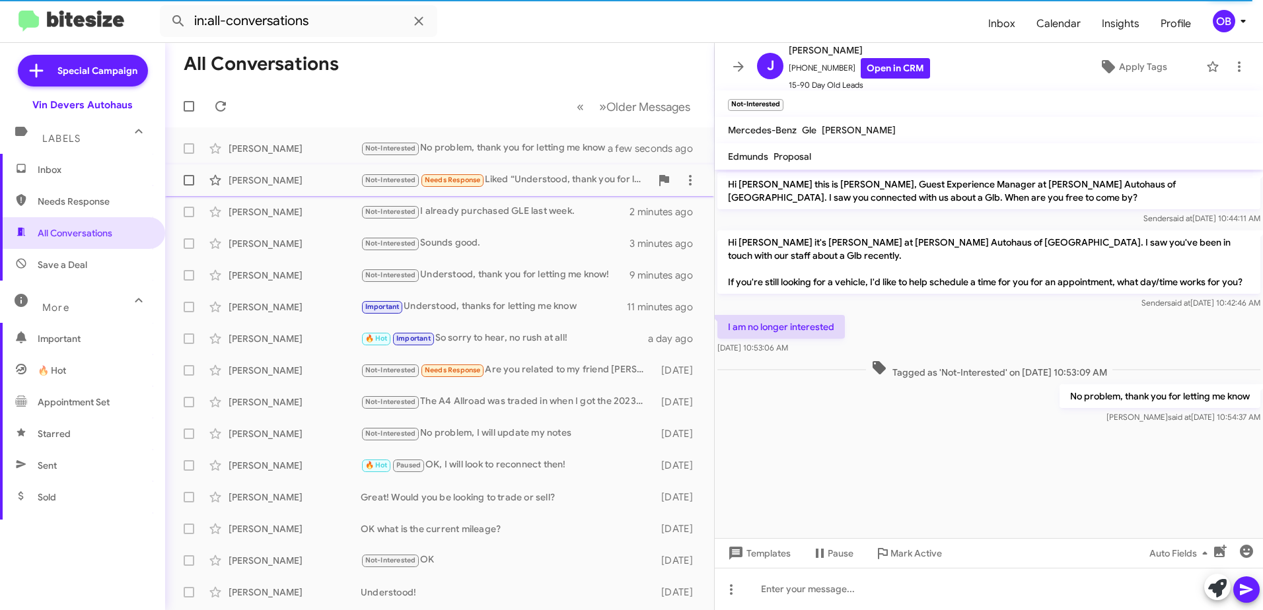
click at [511, 190] on div "[PERSON_NAME] Not-Interested Needs Response Liked “Understood, thank you for le…" at bounding box center [440, 180] width 528 height 26
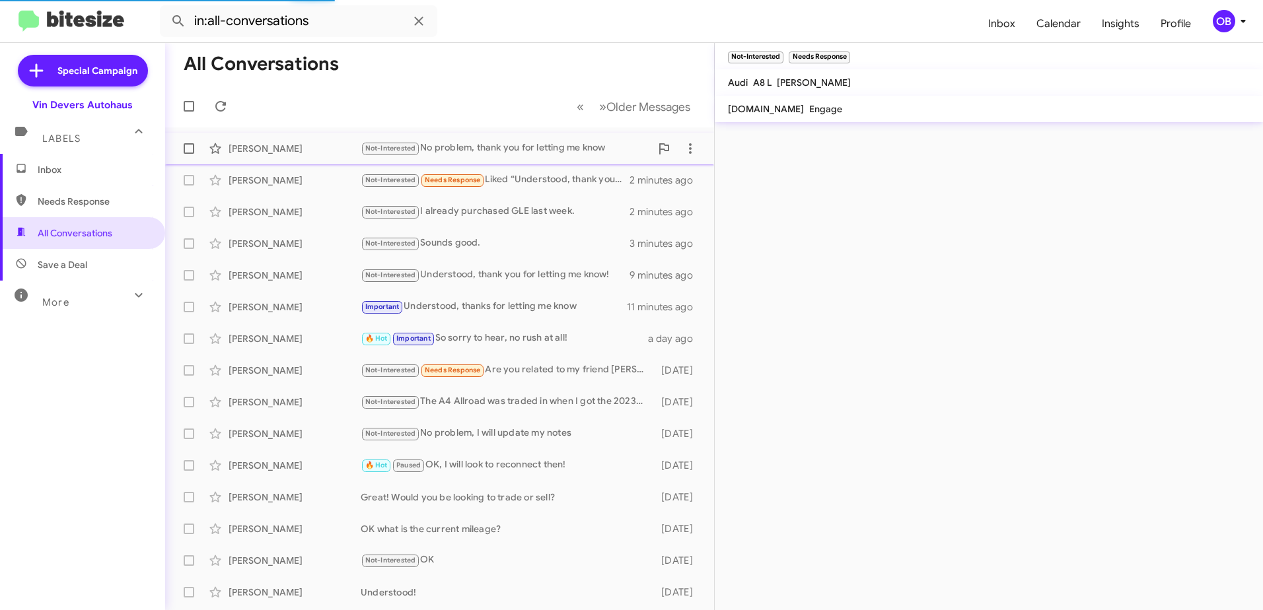
click at [516, 140] on div "Mark Hull Not-Interested No problem, thank you for letting me know a few second…" at bounding box center [440, 148] width 528 height 26
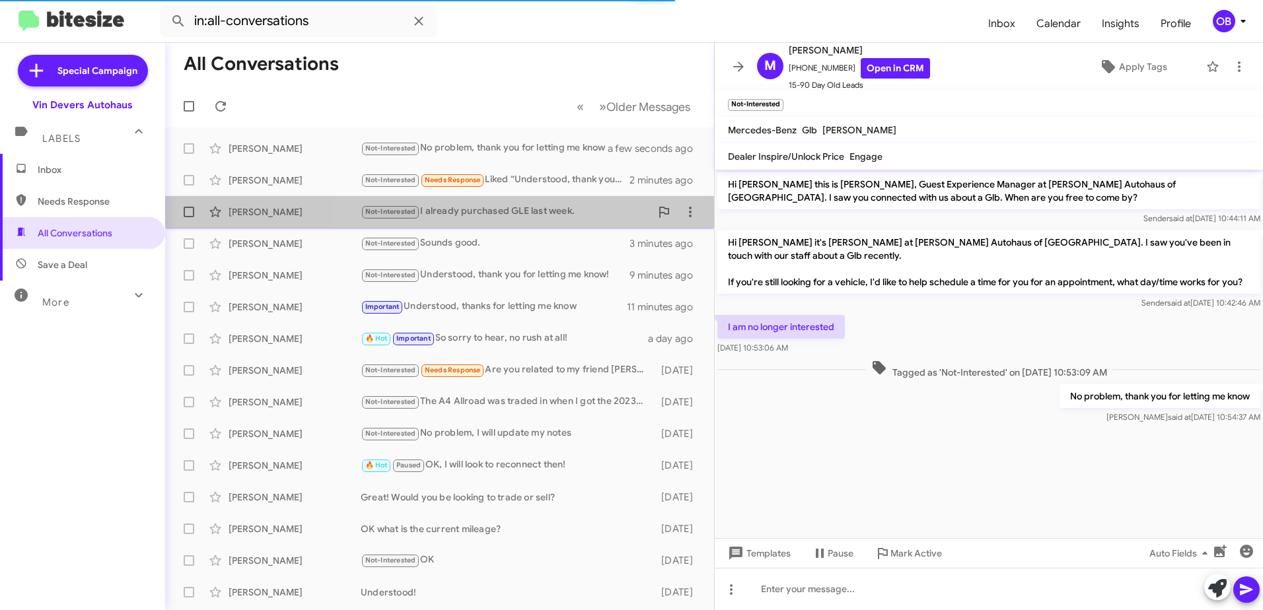
click at [521, 207] on div "Not-Interested I already purchased GLE last week." at bounding box center [506, 211] width 290 height 15
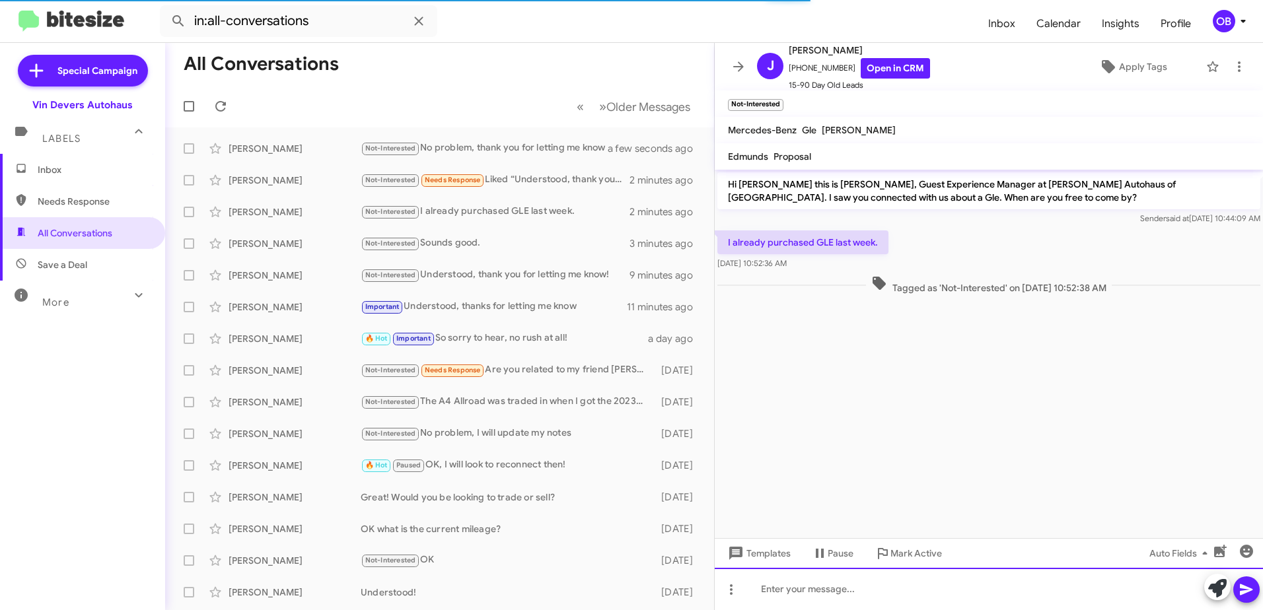
click at [909, 593] on div at bounding box center [989, 589] width 548 height 42
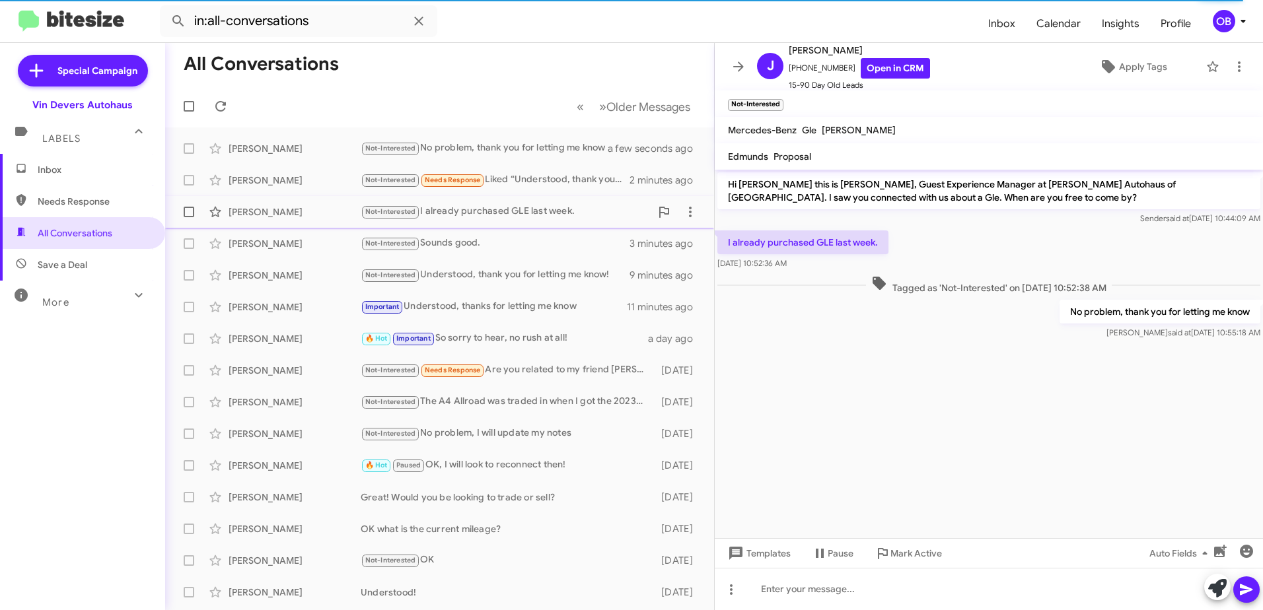
click at [493, 201] on div "Jash Patel Not-Interested I already purchased GLE last week. 2 minutes ago" at bounding box center [440, 212] width 528 height 26
click at [83, 184] on span "Inbox" at bounding box center [82, 170] width 165 height 32
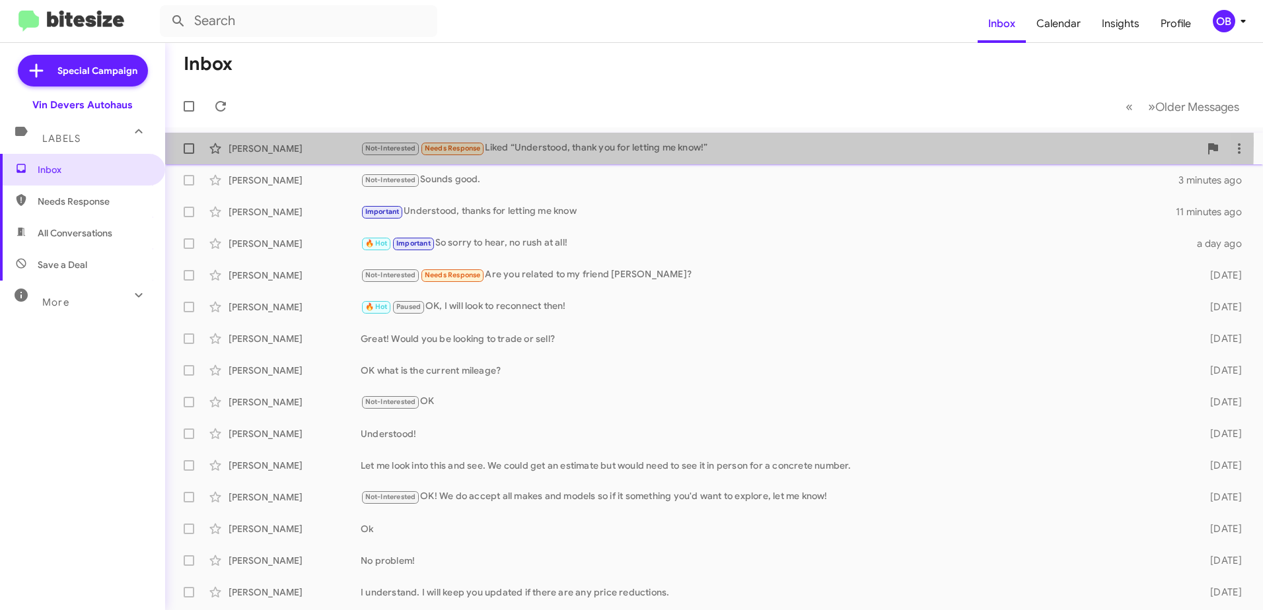
click at [487, 142] on div "Not-Interested Needs Response Liked “Understood, thank you for letting me know!”" at bounding box center [780, 148] width 839 height 15
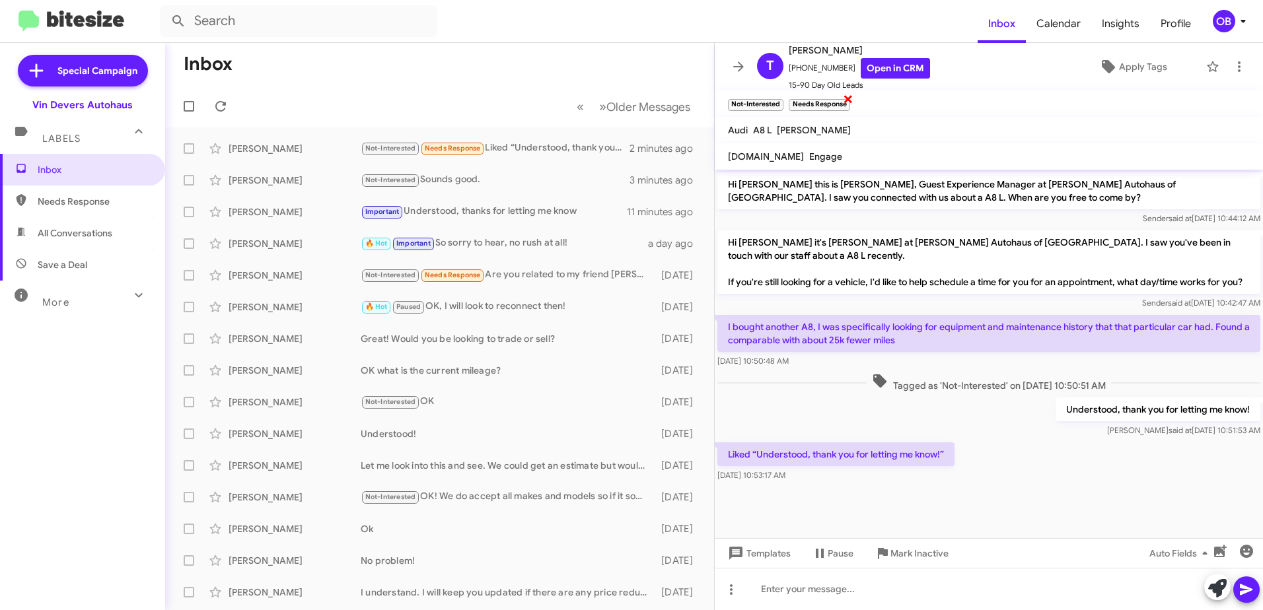
click at [847, 100] on span "×" at bounding box center [848, 98] width 11 height 16
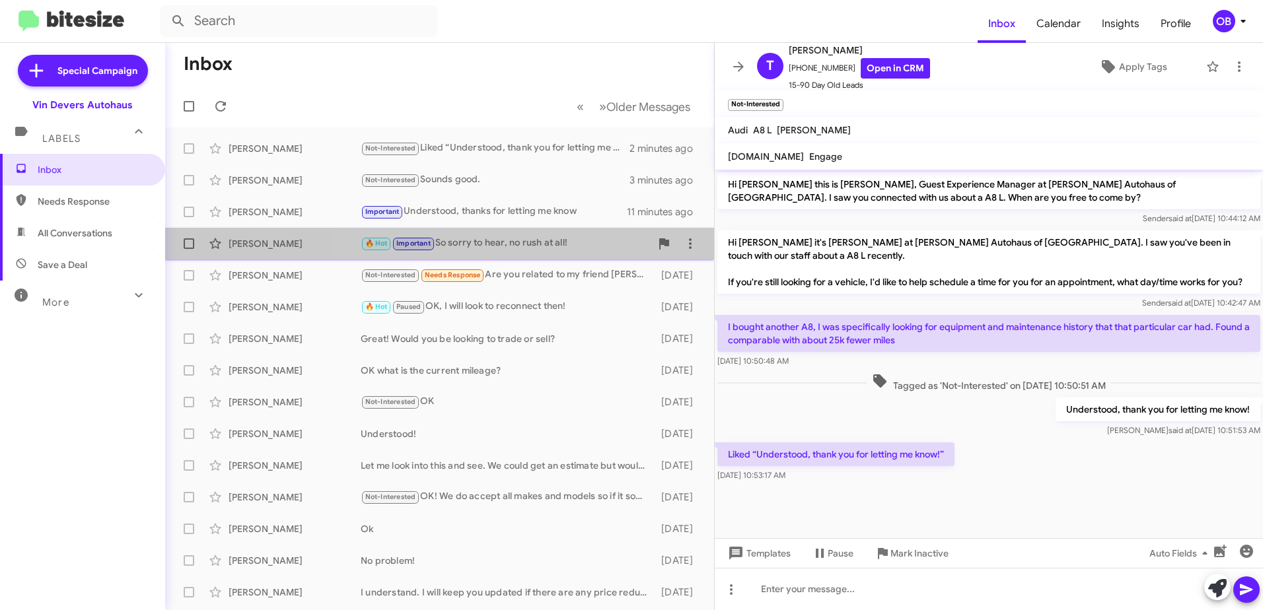
click at [569, 249] on div "🔥 Hot Important So sorry to hear, no rush at all!" at bounding box center [506, 243] width 290 height 15
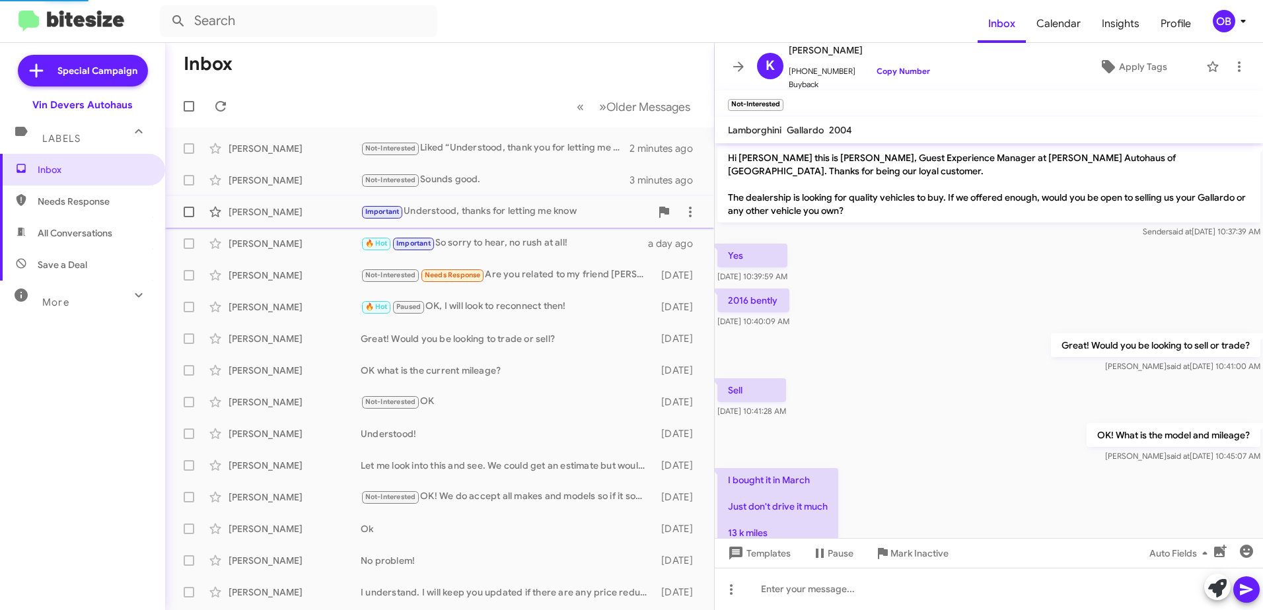
scroll to position [605, 0]
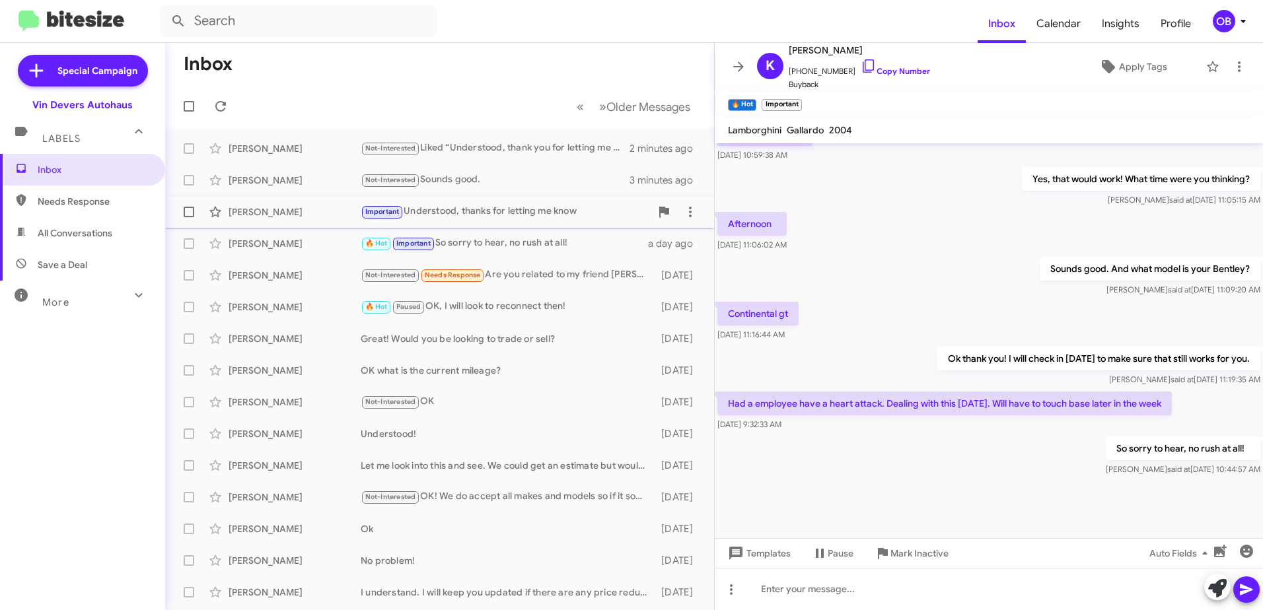
click at [572, 218] on div "Important Understood, thanks for letting me know" at bounding box center [506, 211] width 290 height 15
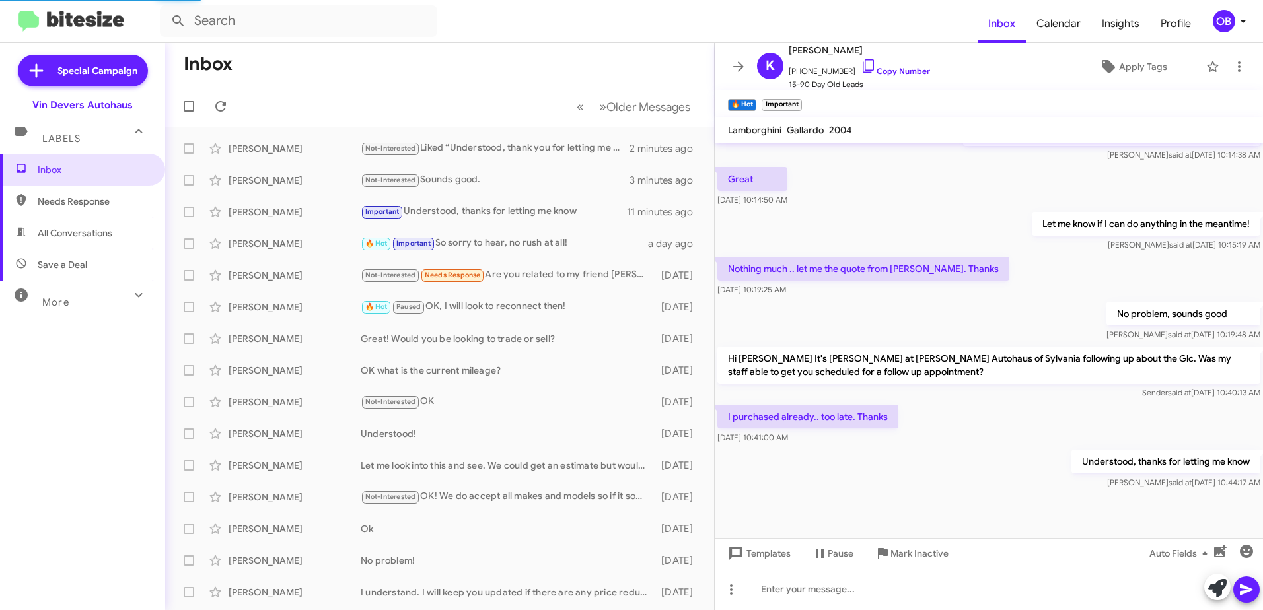
scroll to position [399, 0]
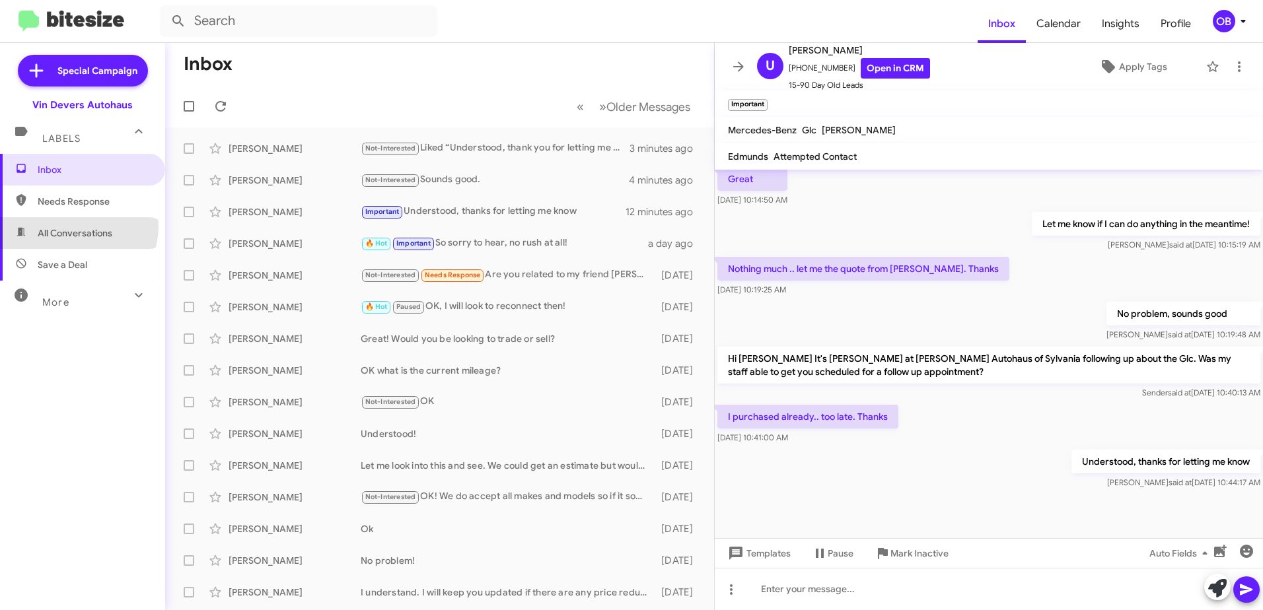
click at [77, 227] on span "All Conversations" at bounding box center [75, 233] width 75 height 13
type input "in:all-conversations"
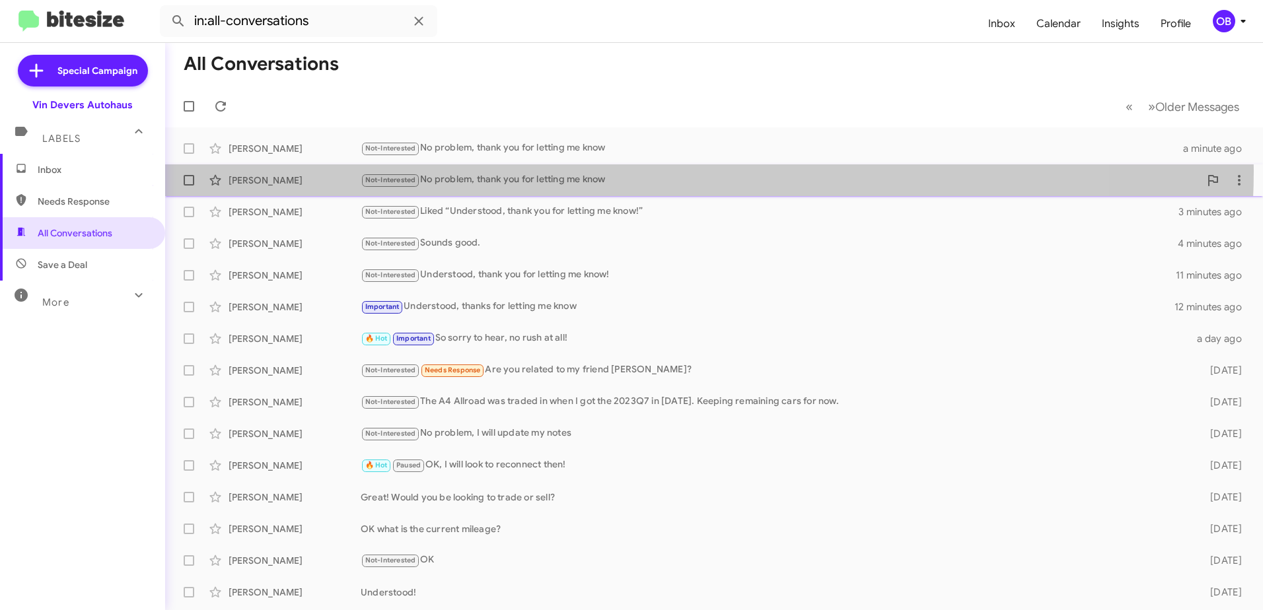
click at [678, 171] on div "Mark Hull Not-Interested No problem, thank you for letting me know 2 minutes ago" at bounding box center [714, 180] width 1077 height 26
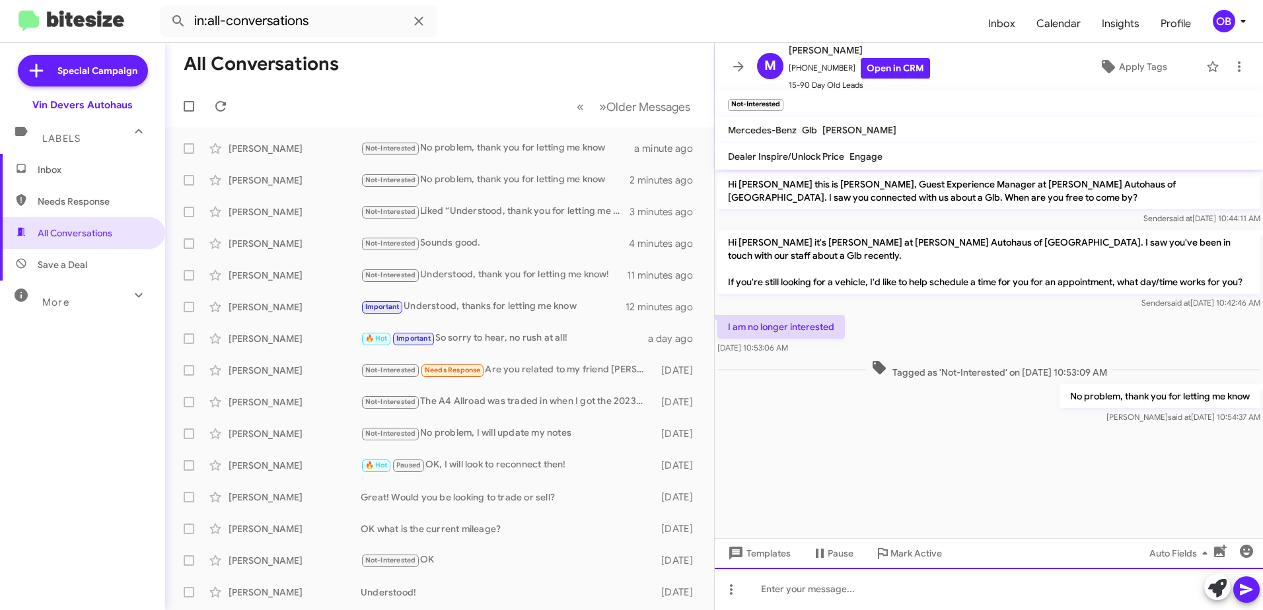
click at [973, 590] on div at bounding box center [989, 589] width 548 height 42
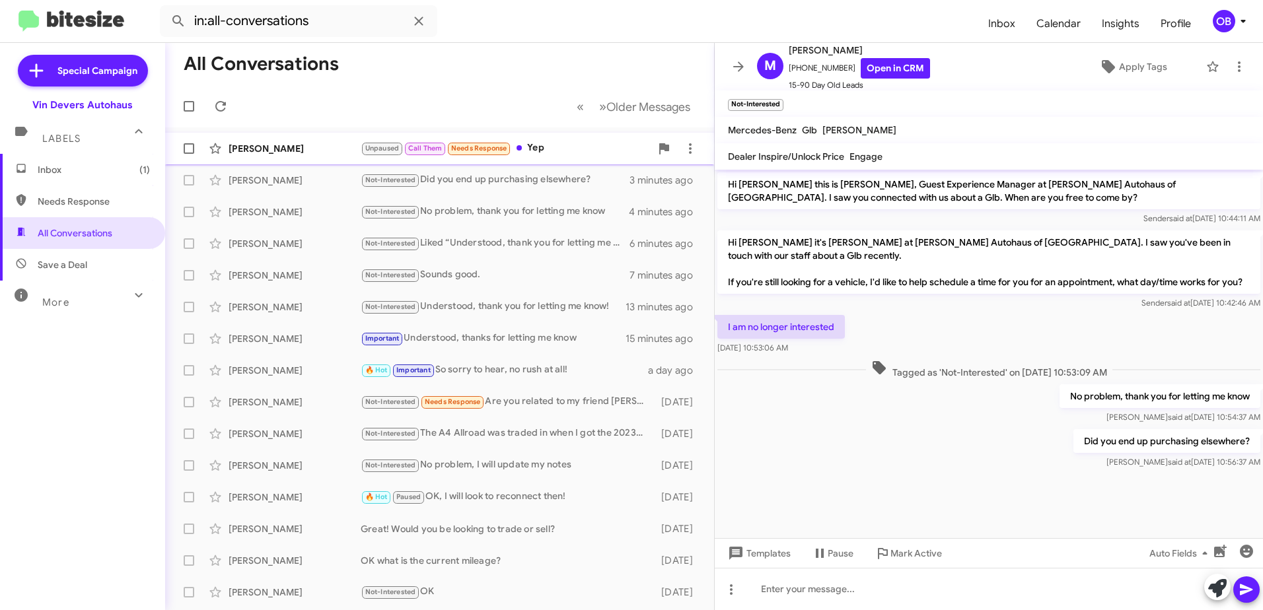
click at [330, 153] on div "[PERSON_NAME]" at bounding box center [295, 148] width 132 height 13
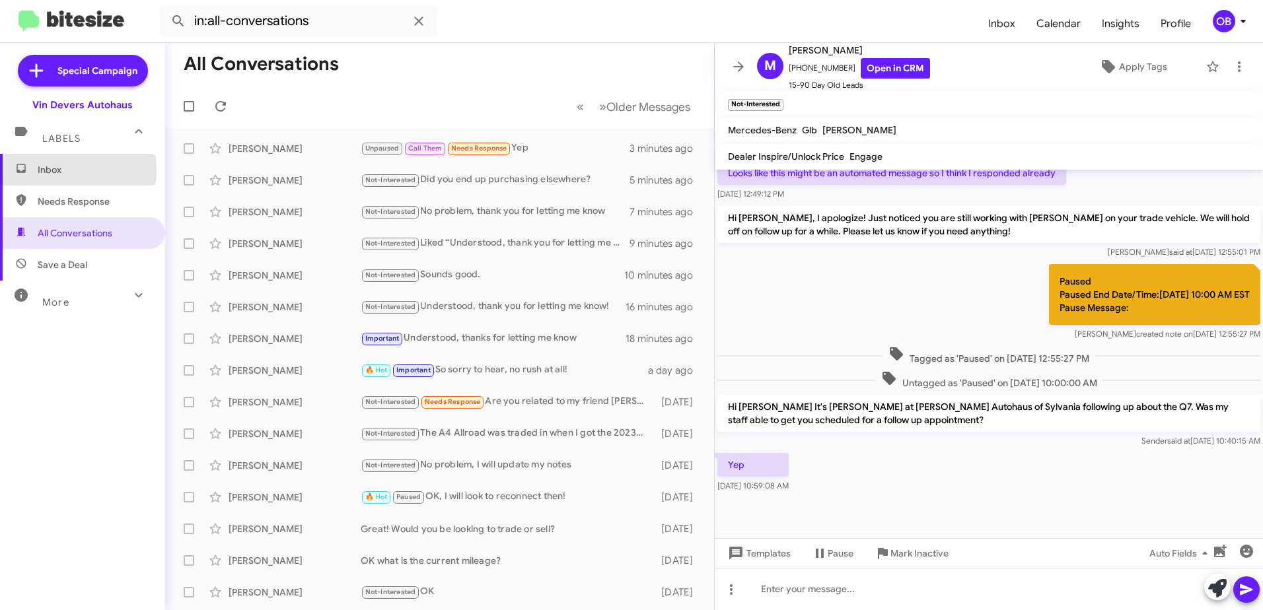
click at [53, 170] on span "Inbox" at bounding box center [94, 169] width 112 height 13
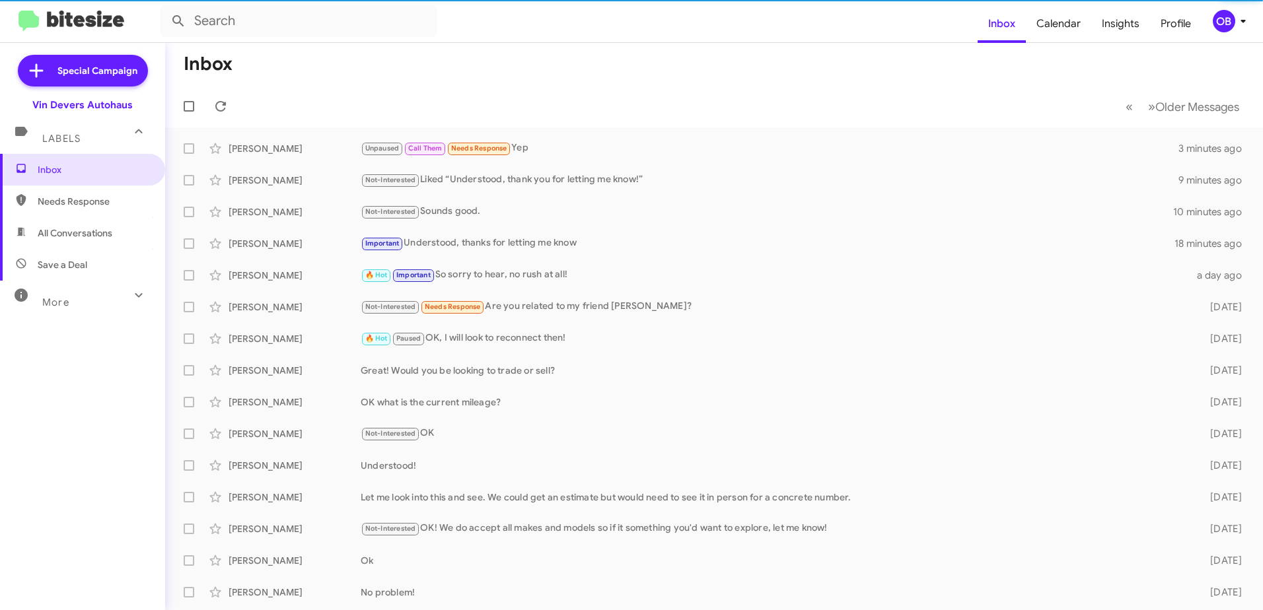
click at [74, 231] on span "All Conversations" at bounding box center [75, 233] width 75 height 13
type input "in:all-conversations"
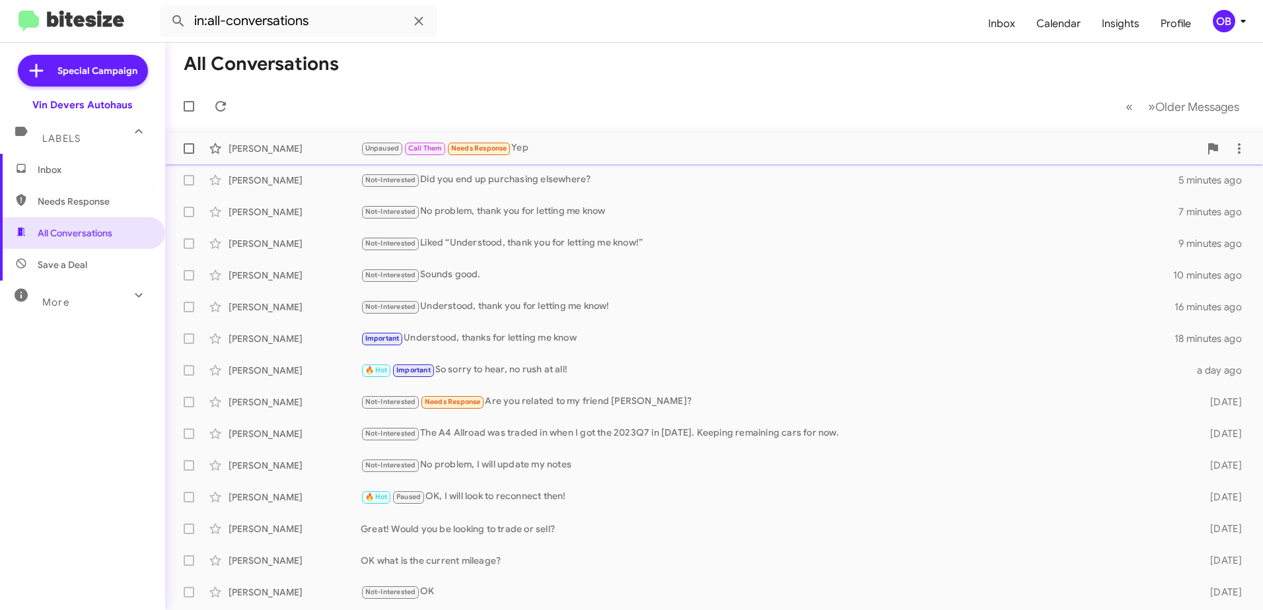
click at [555, 137] on div "John Giannetti Unpaused Call Them Needs Response Yep 3 minutes ago" at bounding box center [714, 148] width 1077 height 26
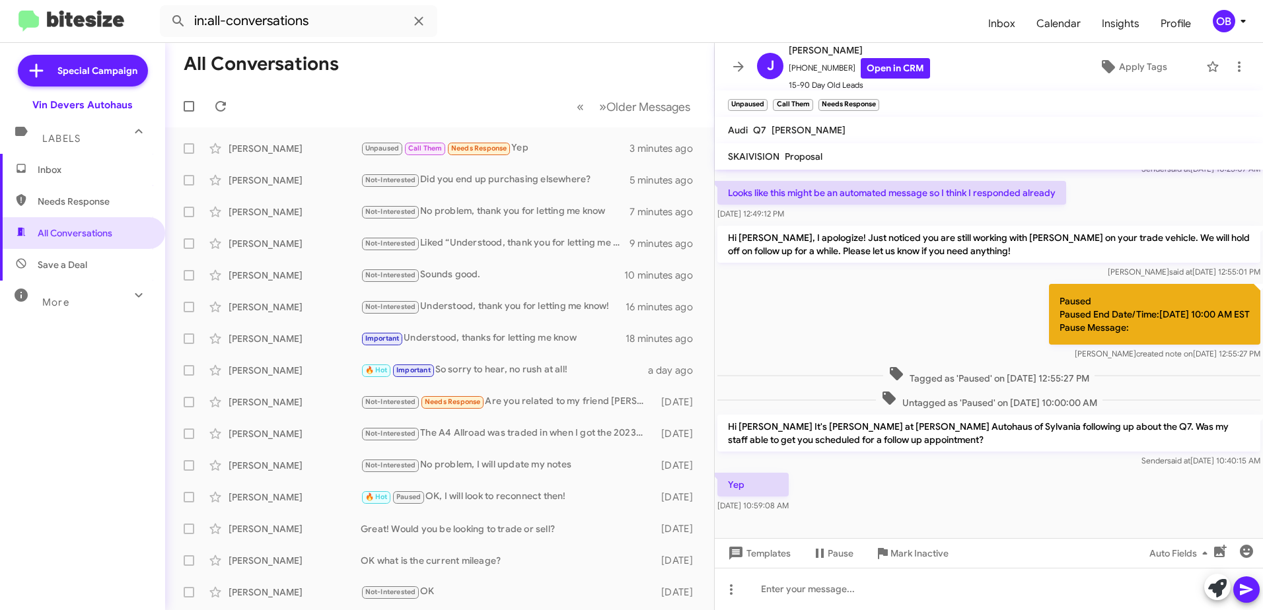
scroll to position [360, 0]
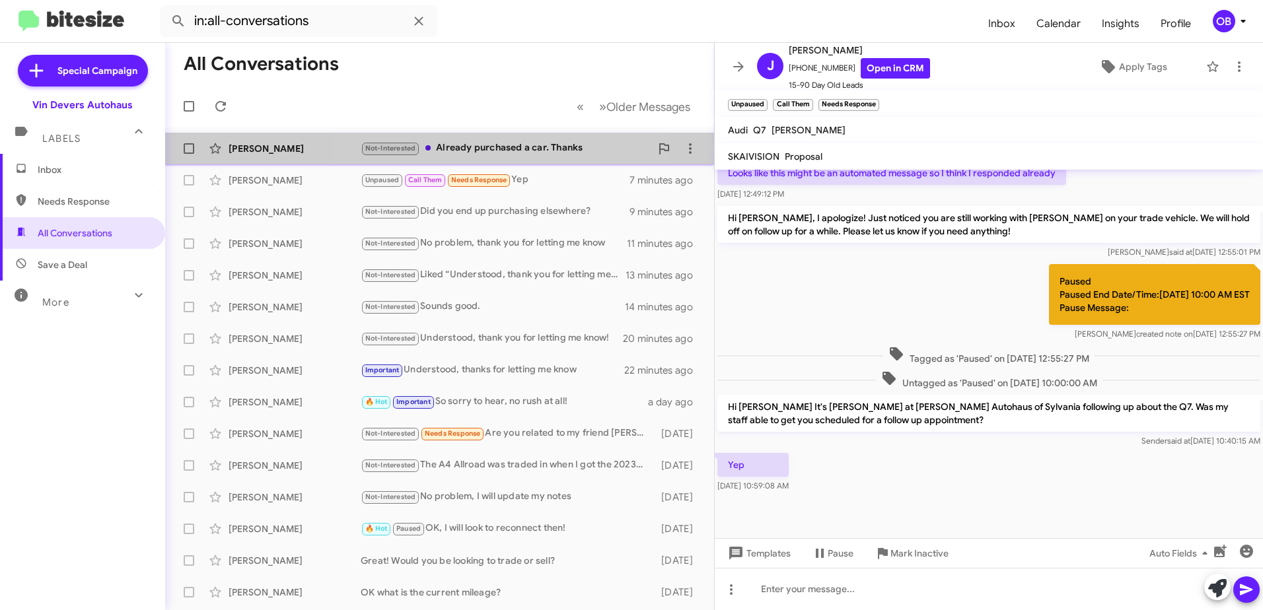
click at [507, 151] on div "Not-Interested Already purchased a car. Thanks" at bounding box center [506, 148] width 290 height 15
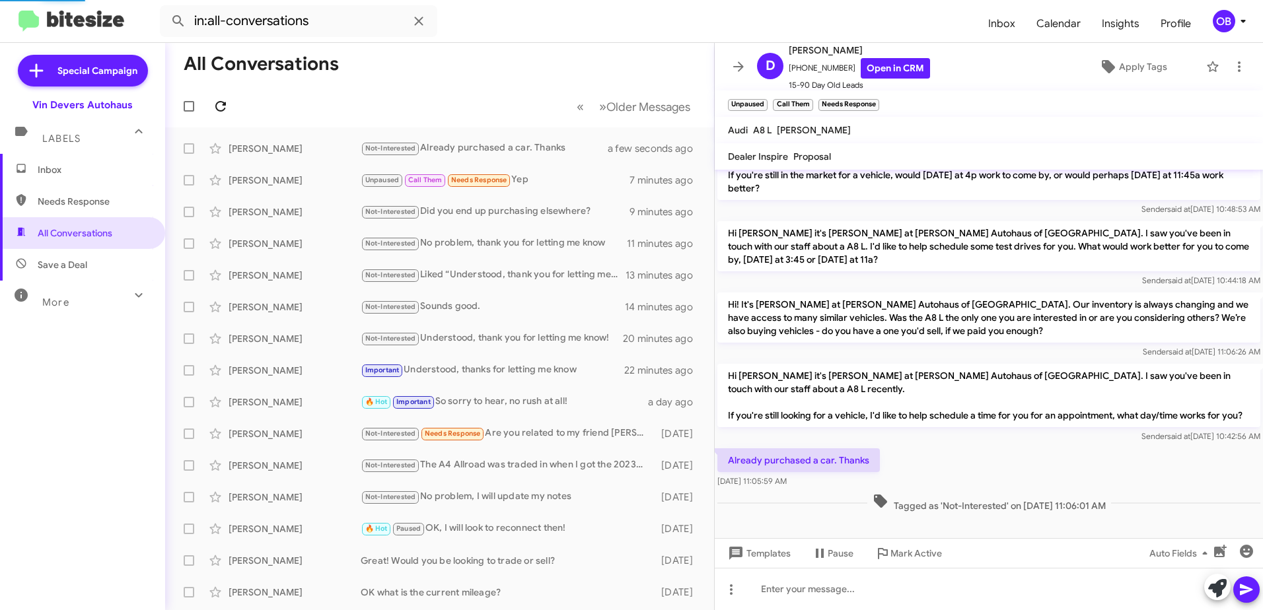
scroll to position [120, 0]
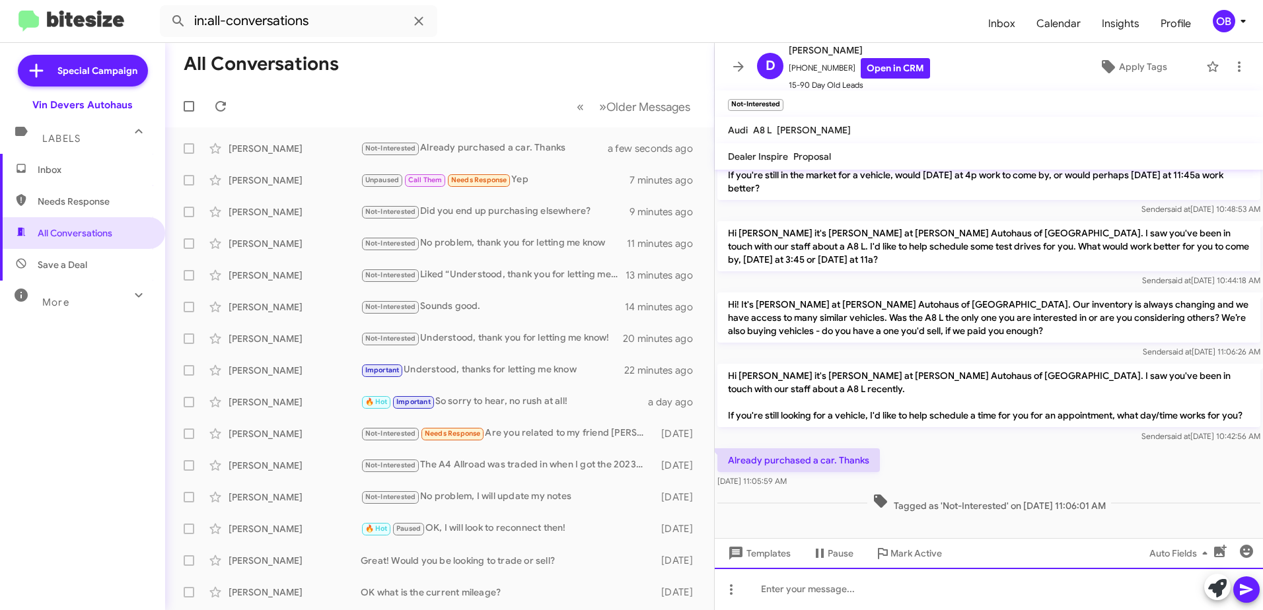
click at [852, 590] on div at bounding box center [989, 589] width 548 height 42
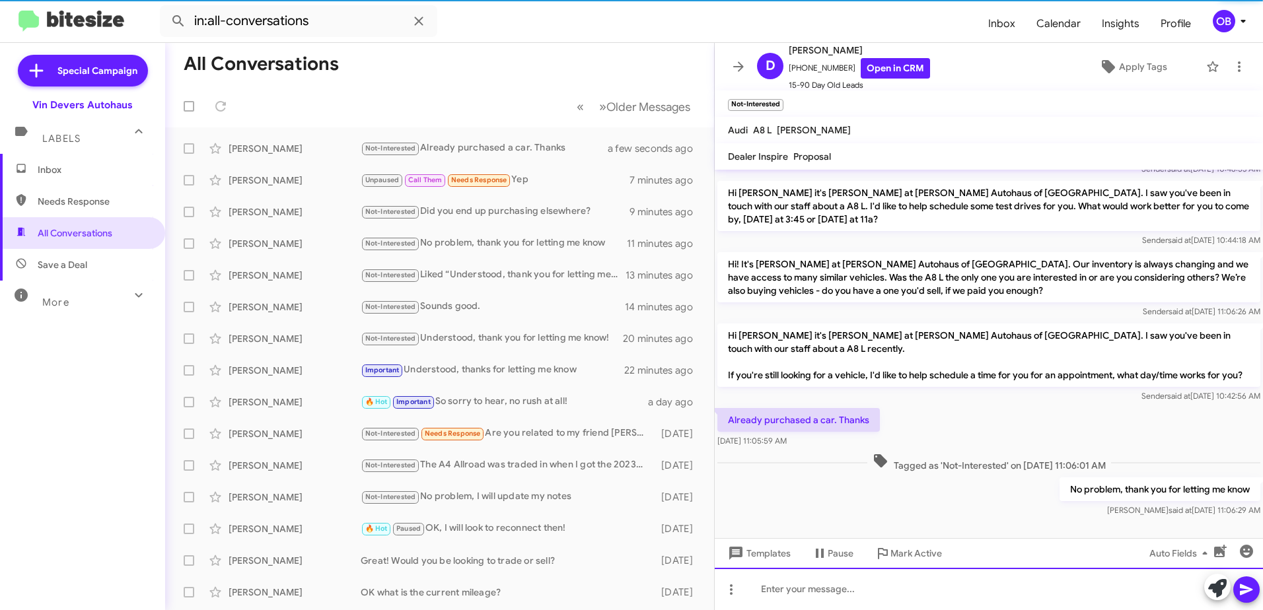
scroll to position [168, 0]
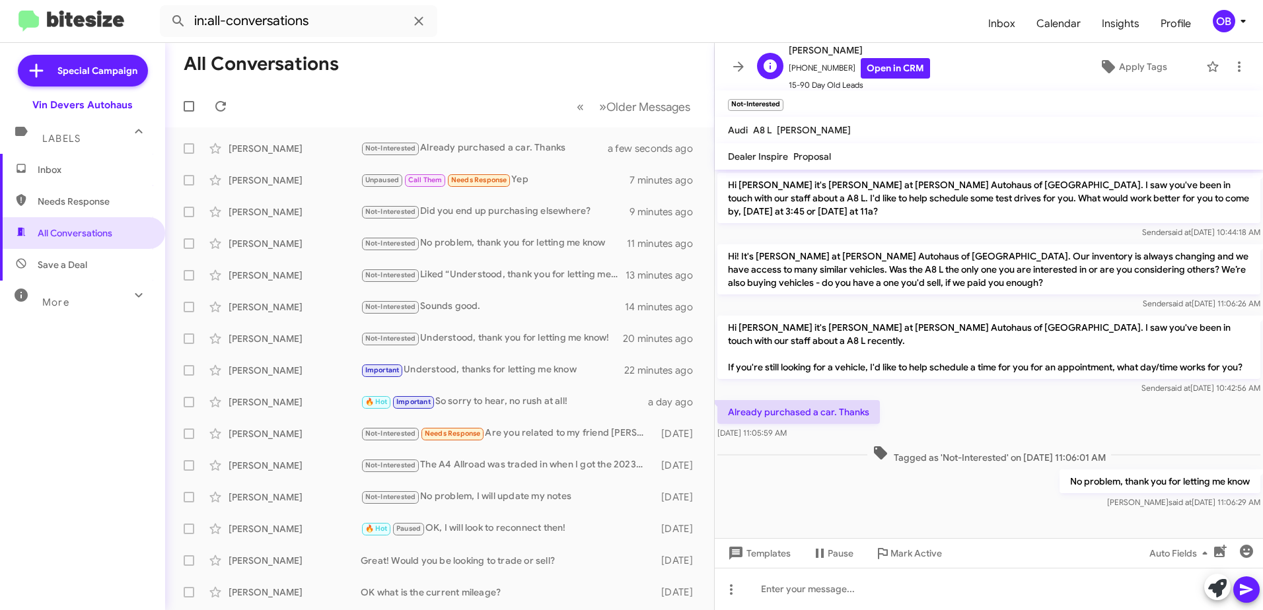
click at [894, 79] on span "15-90 Day Old Leads" at bounding box center [859, 85] width 141 height 13
click at [896, 59] on link "Open in CRM" at bounding box center [895, 68] width 69 height 20
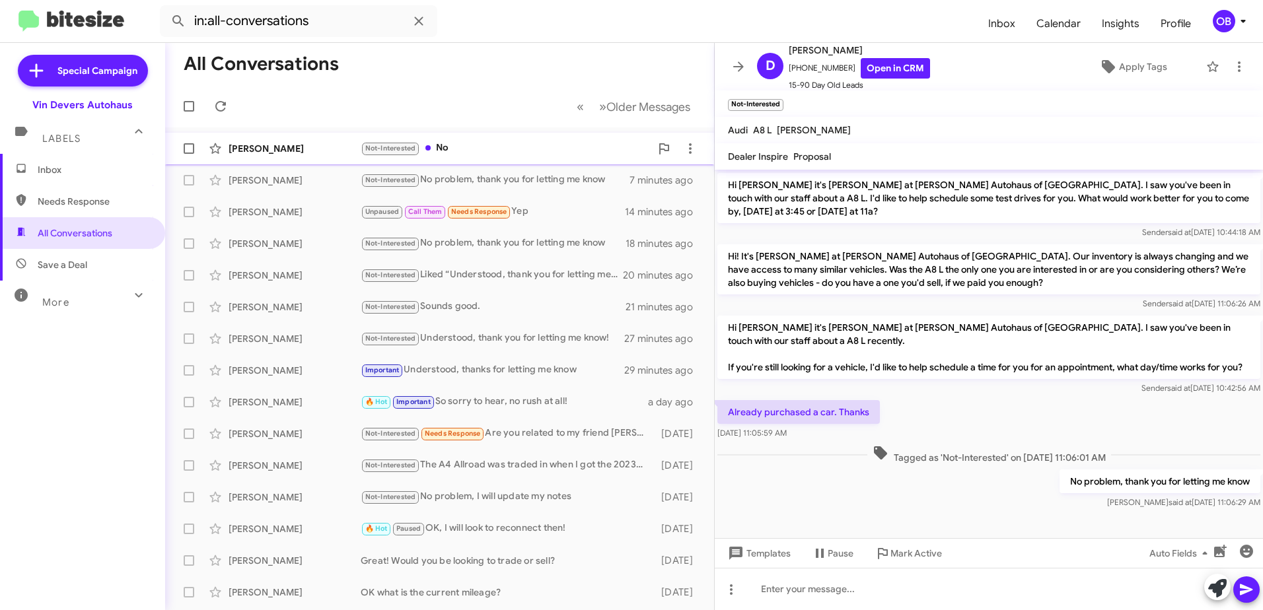
click at [542, 155] on div "Not-Interested No" at bounding box center [506, 148] width 290 height 15
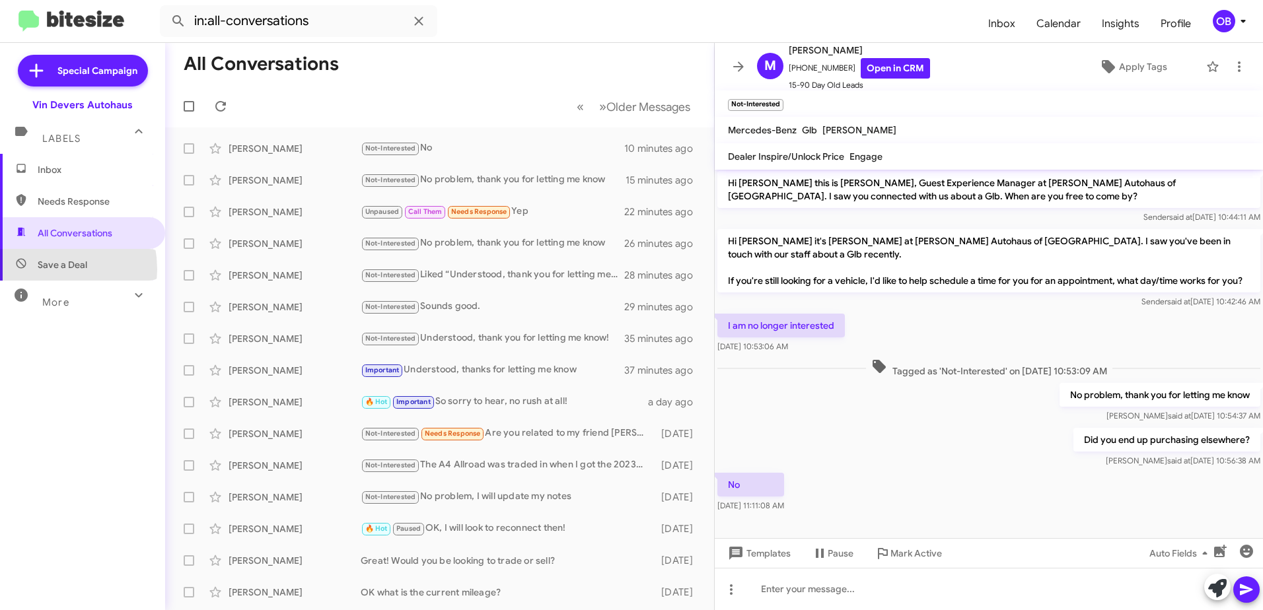
click at [38, 269] on span "Save a Deal" at bounding box center [63, 264] width 50 height 13
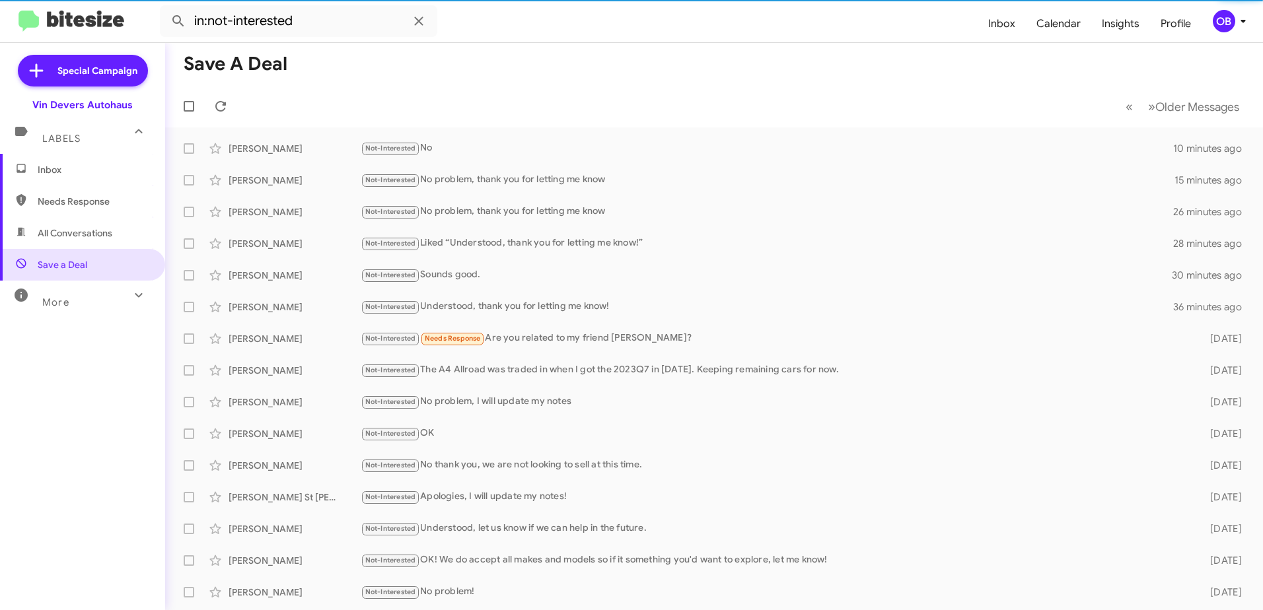
click at [50, 237] on span "All Conversations" at bounding box center [75, 233] width 75 height 13
type input "in:all-conversations"
